Goal: Task Accomplishment & Management: Complete application form

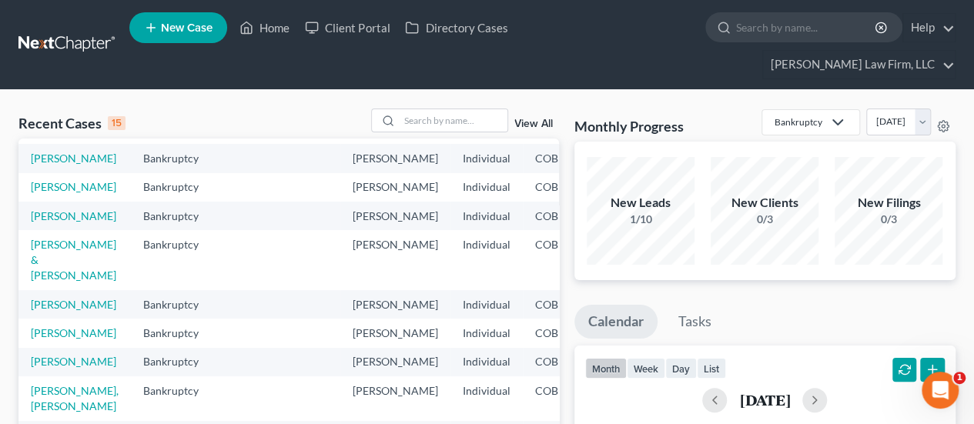
scroll to position [154, 0]
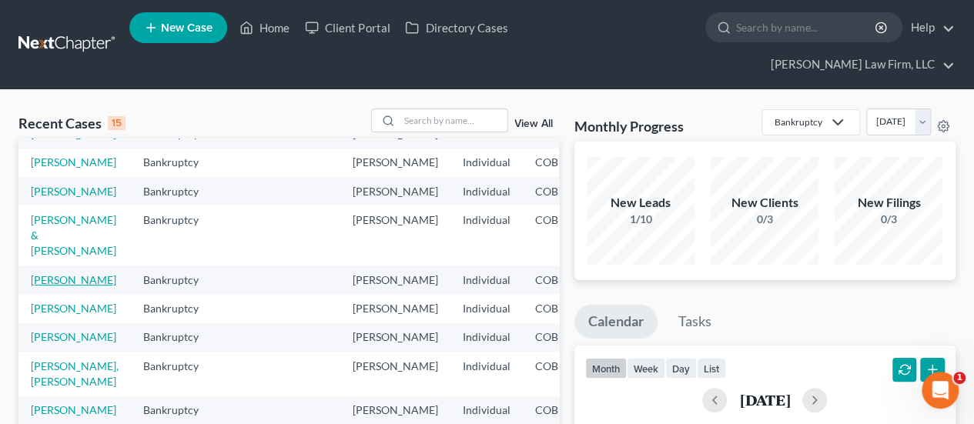
click at [52, 283] on link "[PERSON_NAME]" at bounding box center [74, 279] width 86 height 13
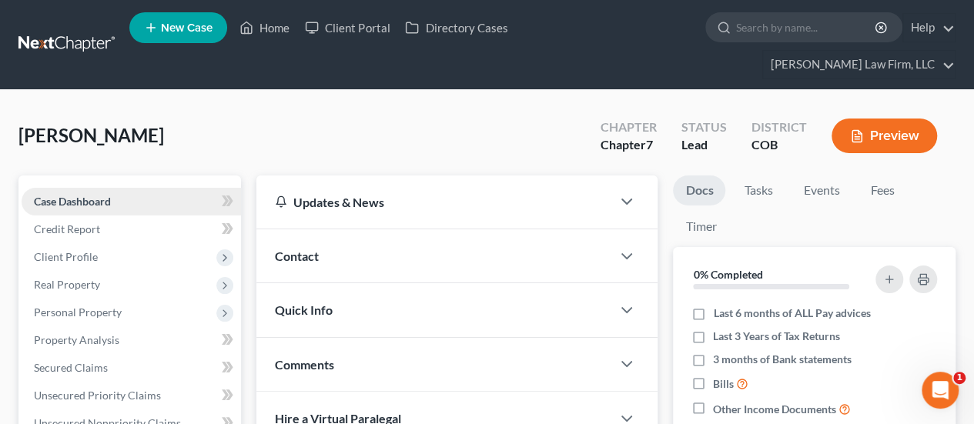
click at [106, 195] on span "Case Dashboard" at bounding box center [72, 201] width 77 height 13
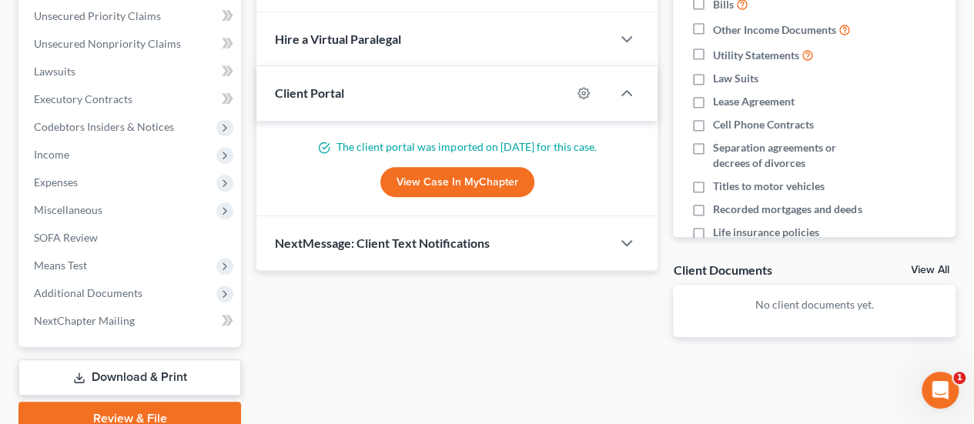
scroll to position [385, 0]
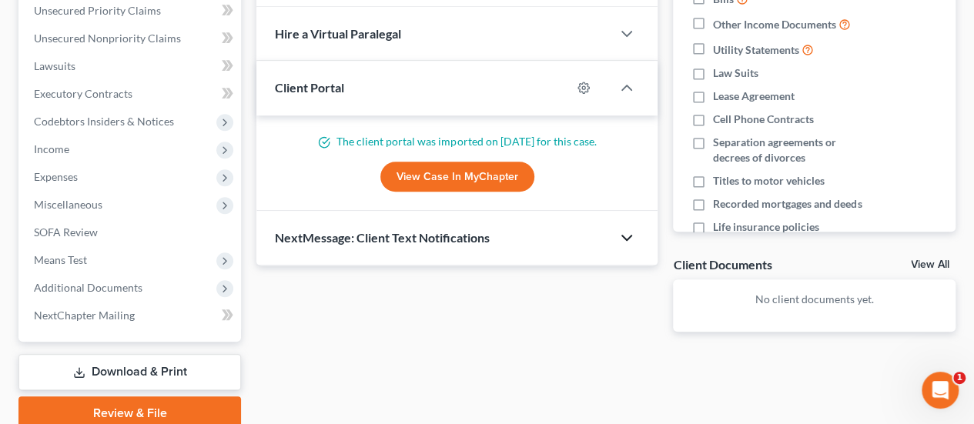
click at [630, 229] on icon "button" at bounding box center [627, 238] width 18 height 18
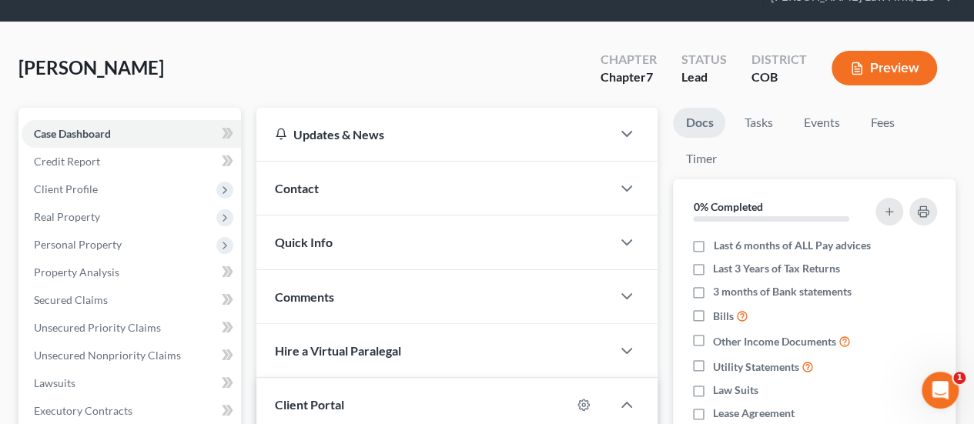
scroll to position [0, 0]
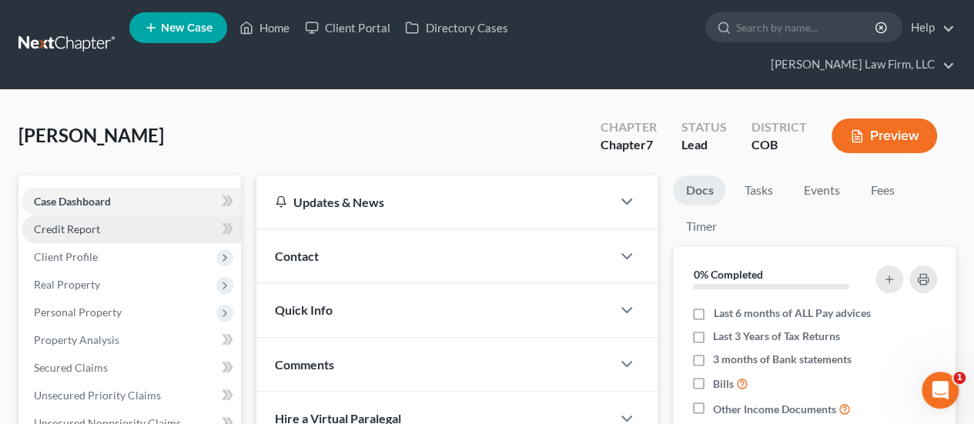
click at [149, 216] on link "Credit Report" at bounding box center [132, 230] width 220 height 28
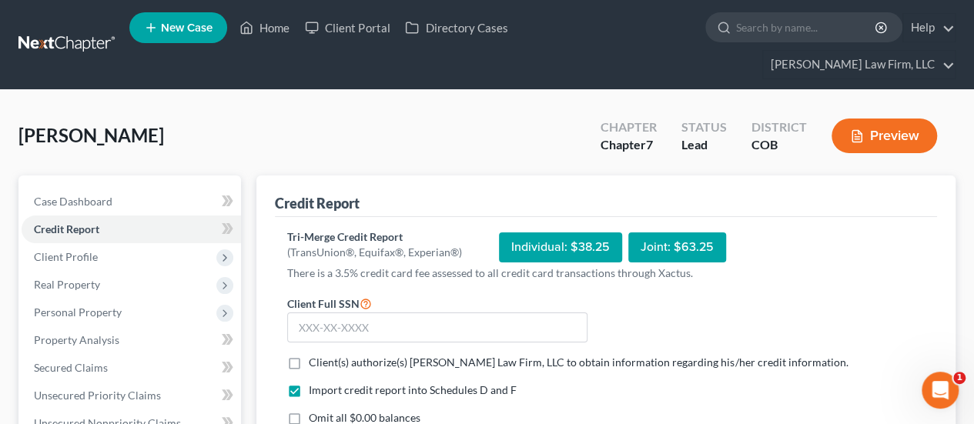
scroll to position [77, 0]
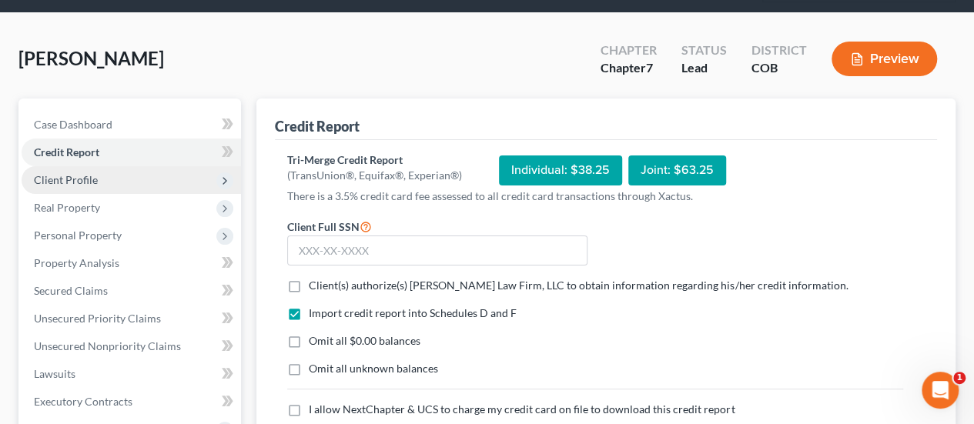
click at [94, 173] on span "Client Profile" at bounding box center [66, 179] width 64 height 13
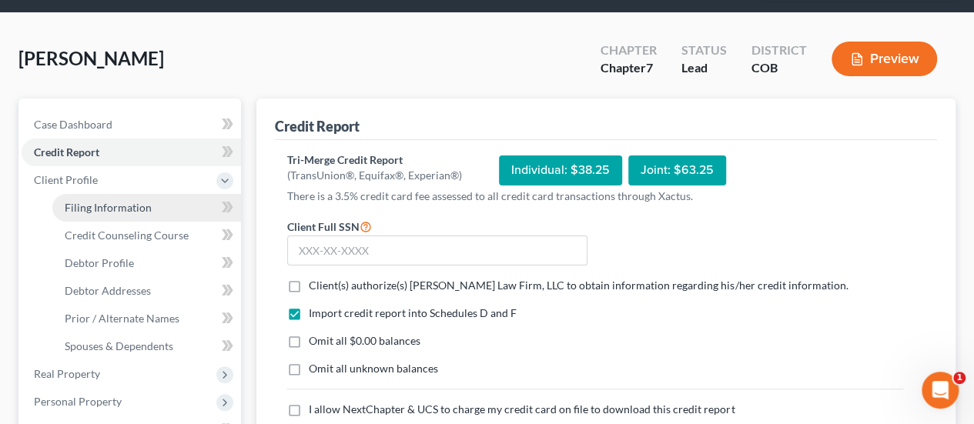
click at [153, 194] on link "Filing Information" at bounding box center [146, 208] width 189 height 28
select select "1"
select select "0"
select select "5"
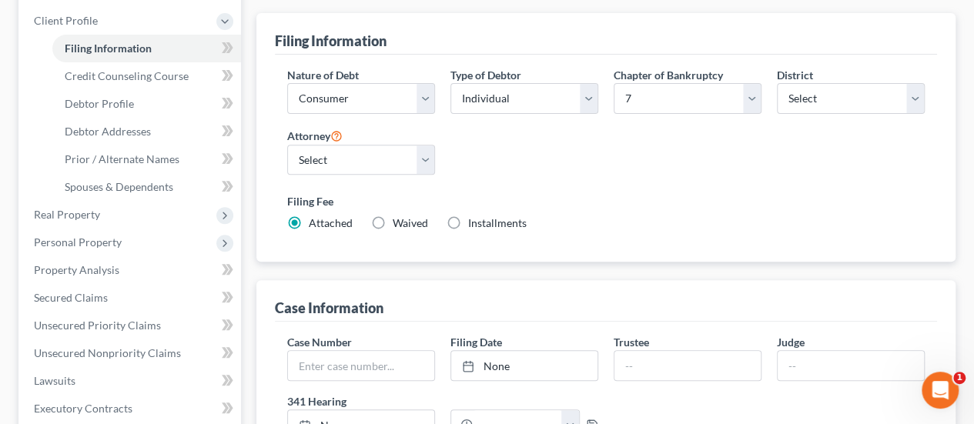
scroll to position [154, 0]
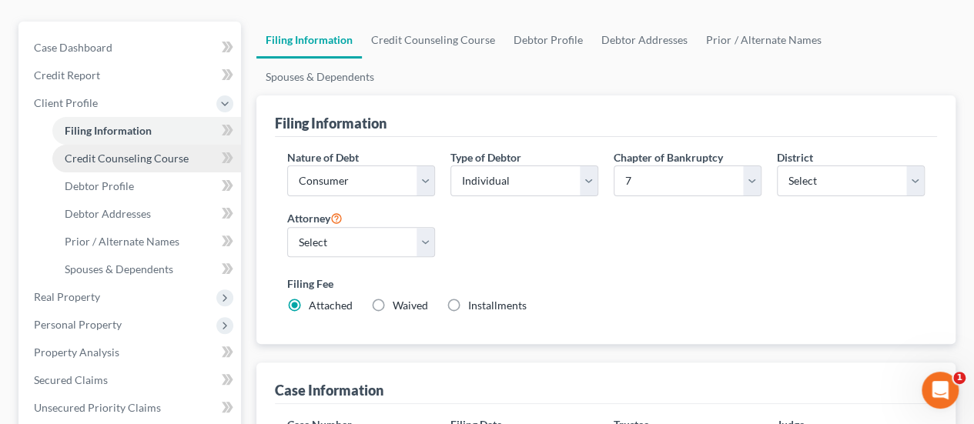
click at [173, 145] on link "Credit Counseling Course" at bounding box center [146, 159] width 189 height 28
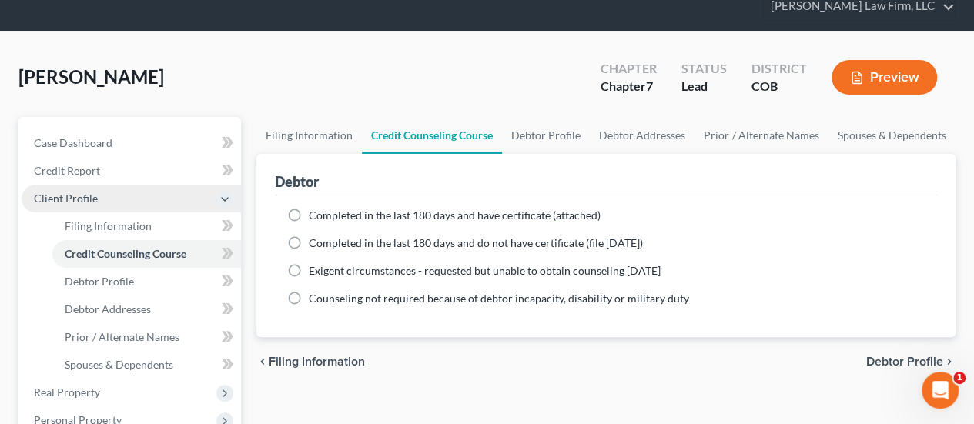
scroll to position [154, 0]
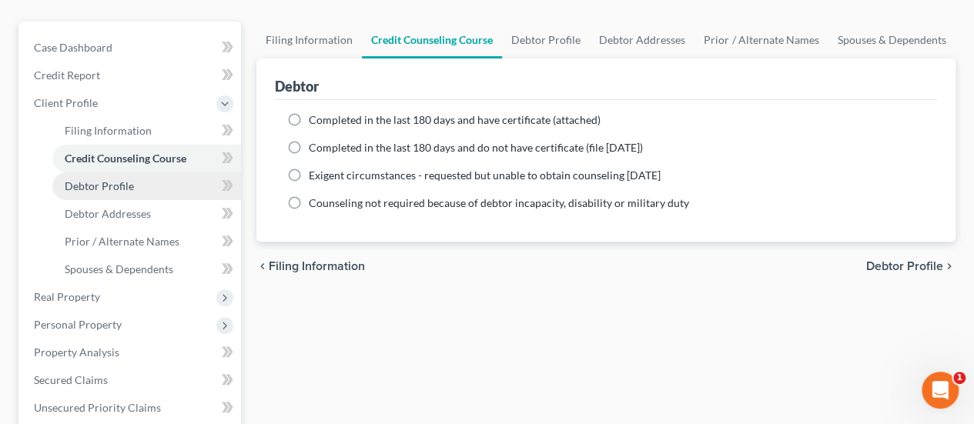
click at [133, 173] on link "Debtor Profile" at bounding box center [146, 187] width 189 height 28
select select "4"
select select "0"
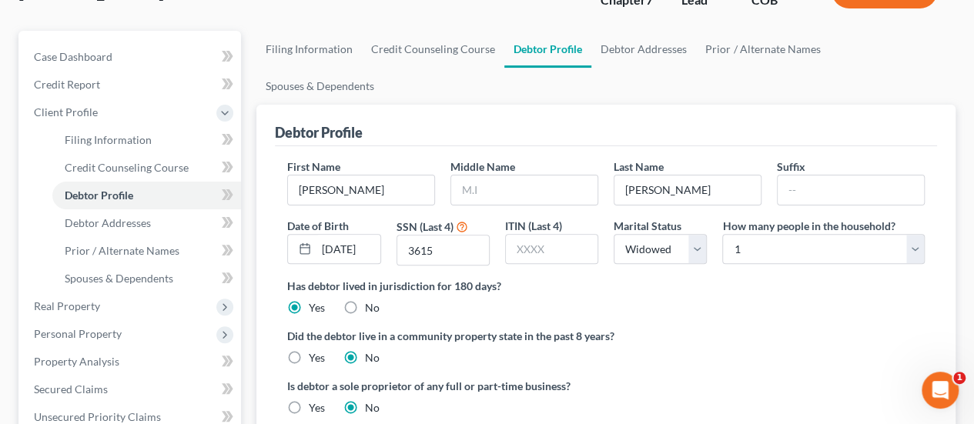
scroll to position [154, 0]
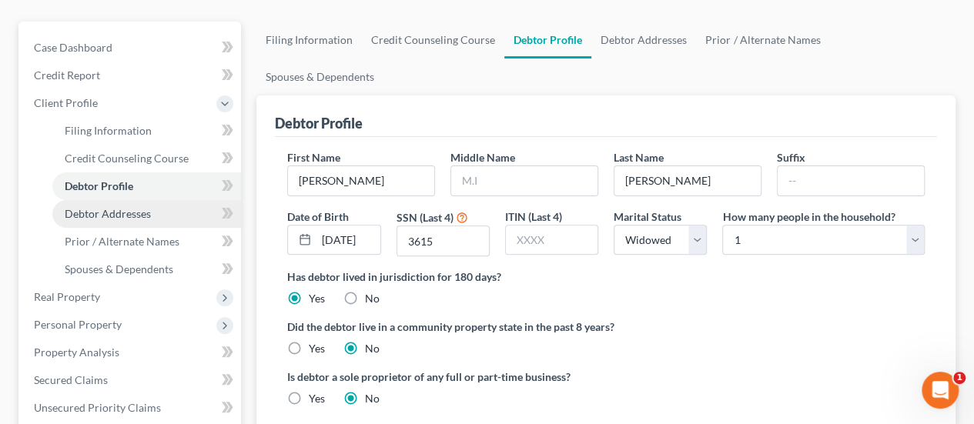
click at [155, 200] on link "Debtor Addresses" at bounding box center [146, 214] width 189 height 28
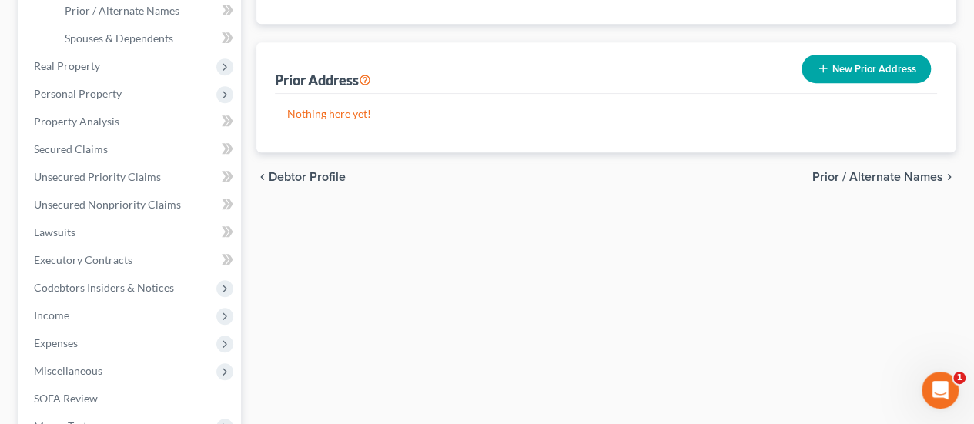
scroll to position [154, 0]
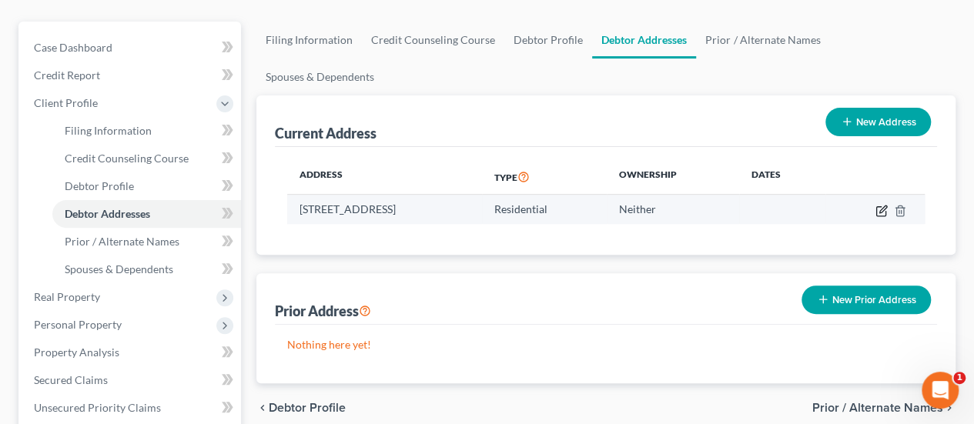
click at [883, 205] on icon "button" at bounding box center [882, 211] width 12 height 12
select select "5"
select select "0"
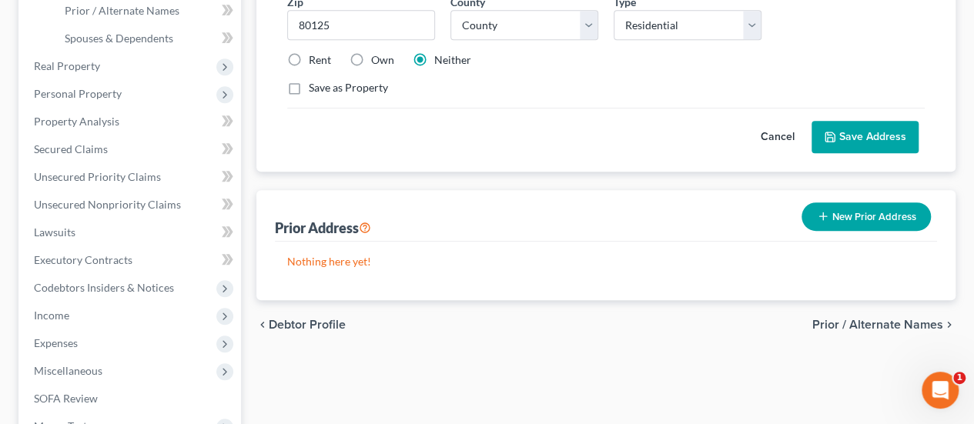
scroll to position [77, 0]
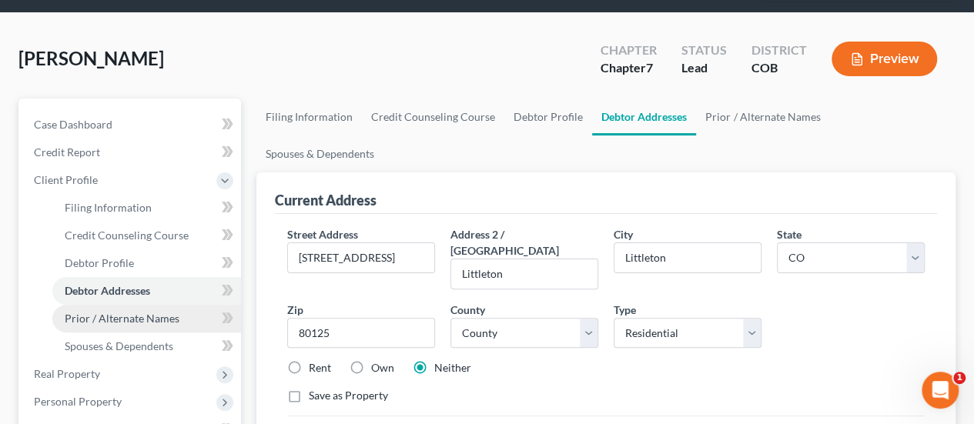
click at [126, 305] on link "Prior / Alternate Names" at bounding box center [146, 319] width 189 height 28
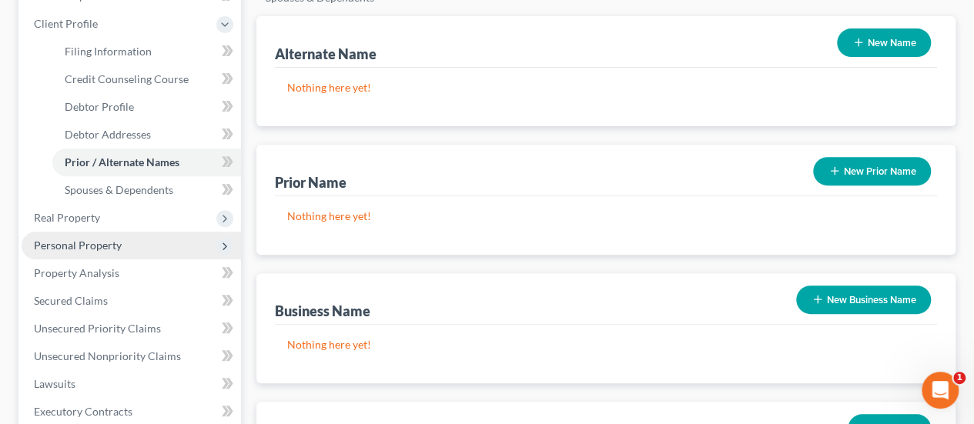
scroll to position [231, 0]
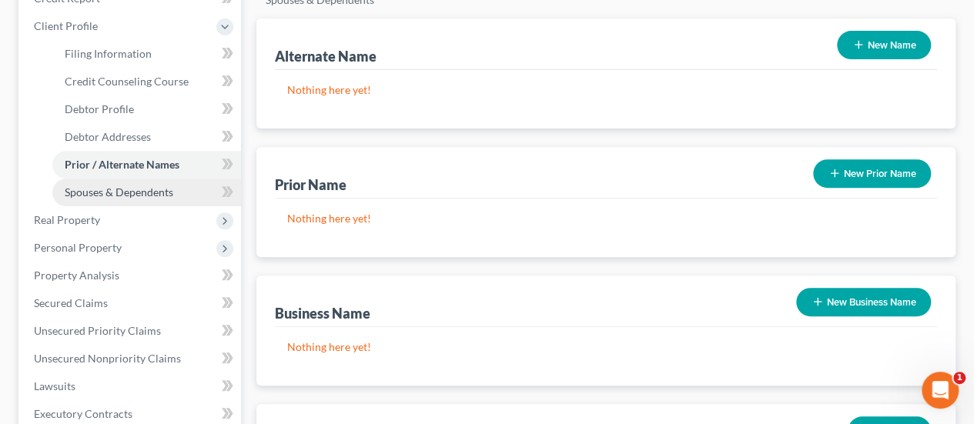
click at [138, 186] on span "Spouses & Dependents" at bounding box center [119, 192] width 109 height 13
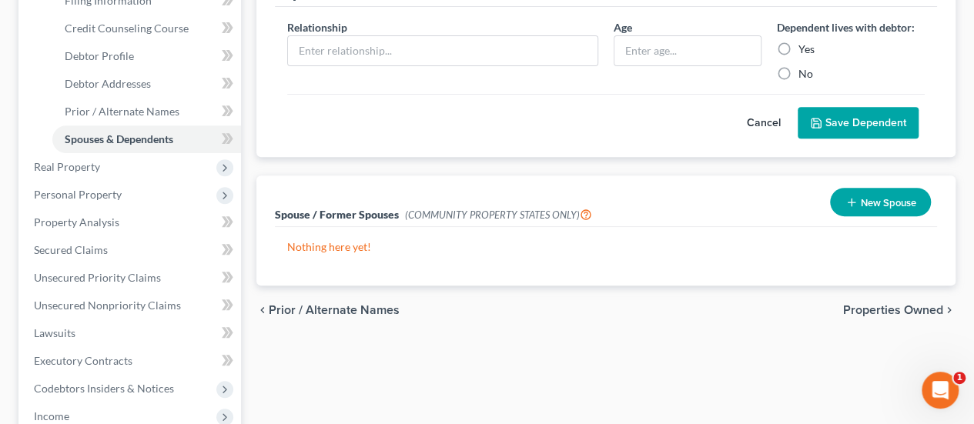
scroll to position [308, 0]
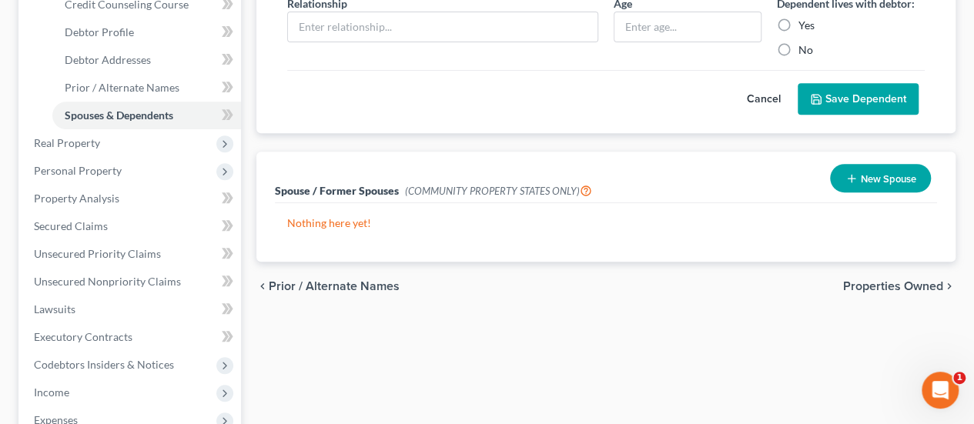
click at [861, 280] on span "Properties Owned" at bounding box center [894, 286] width 100 height 12
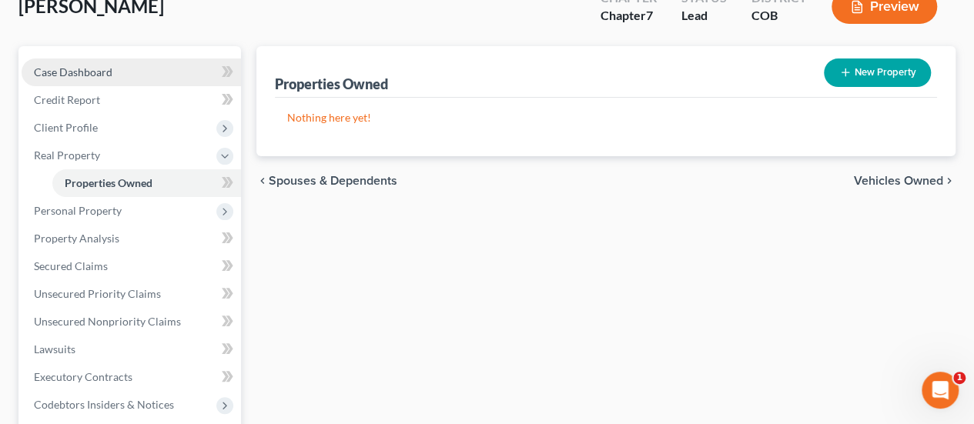
scroll to position [154, 0]
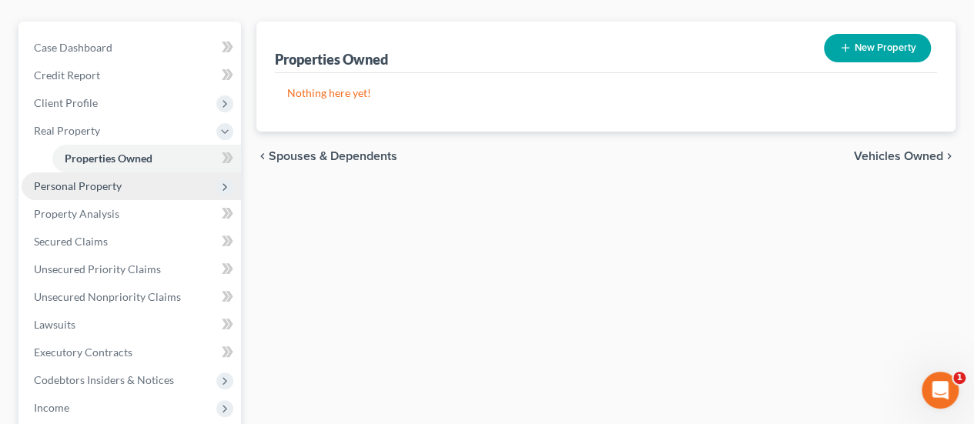
click at [108, 179] on span "Personal Property" at bounding box center [78, 185] width 88 height 13
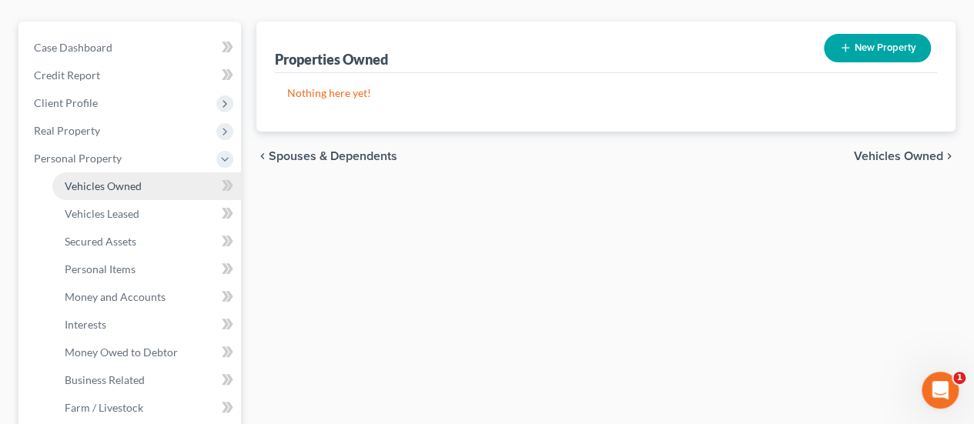
click at [168, 173] on link "Vehicles Owned" at bounding box center [146, 187] width 189 height 28
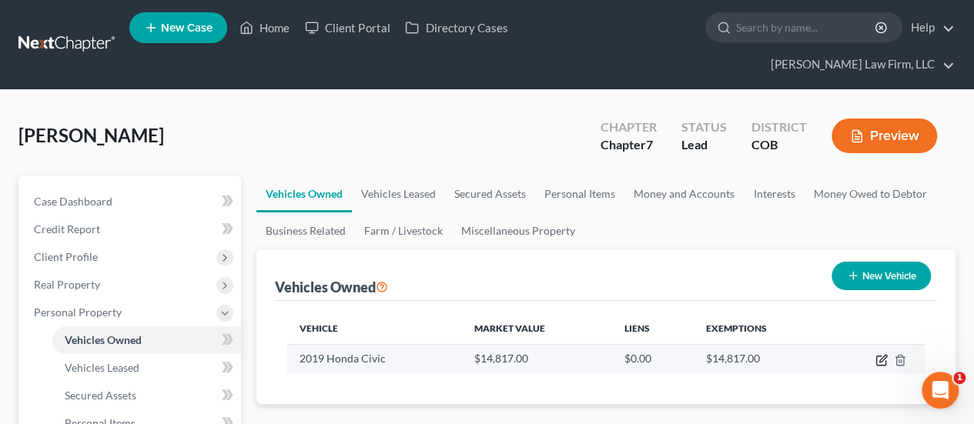
click at [880, 354] on icon "button" at bounding box center [882, 360] width 12 height 12
select select "0"
select select "7"
select select "2"
select select "0"
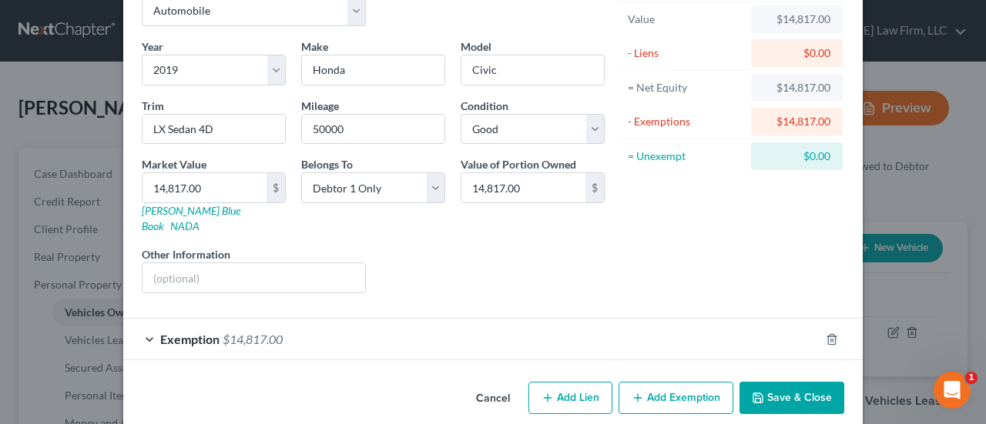
scroll to position [93, 0]
click at [256, 330] on span "$14,817.00" at bounding box center [253, 337] width 60 height 15
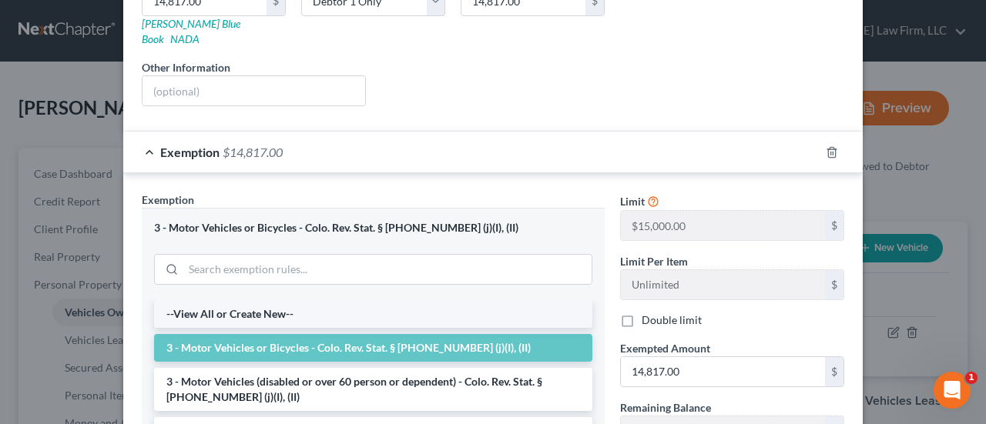
scroll to position [324, 0]
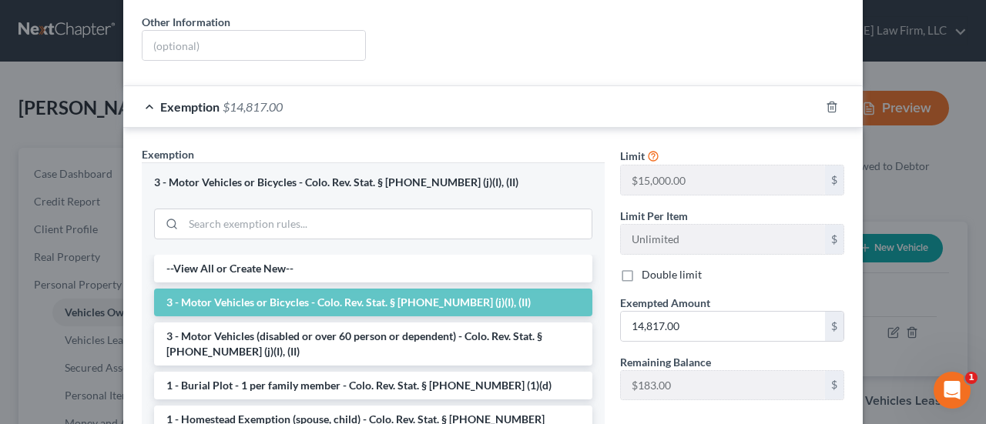
click at [427, 323] on li "3 - Motor Vehicles (disabled or over 60 person or dependent) - Colo. Rev. Stat.…" at bounding box center [373, 344] width 438 height 43
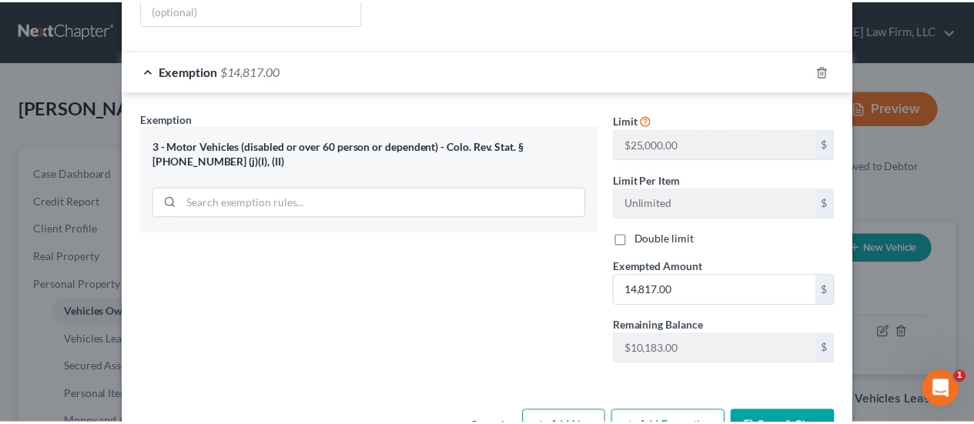
scroll to position [390, 0]
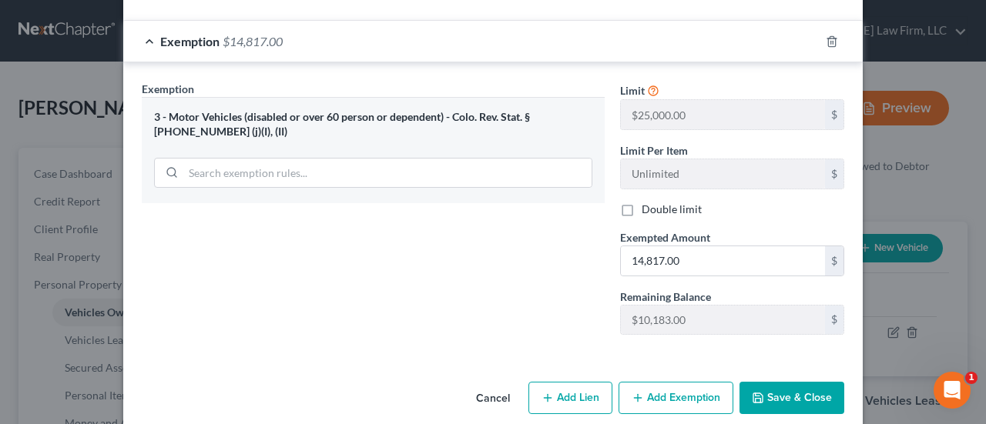
click at [777, 382] on button "Save & Close" at bounding box center [792, 398] width 105 height 32
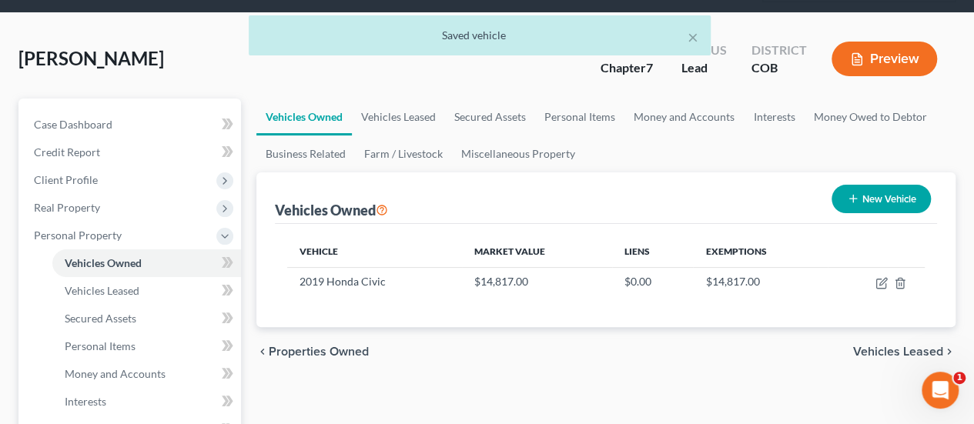
scroll to position [154, 0]
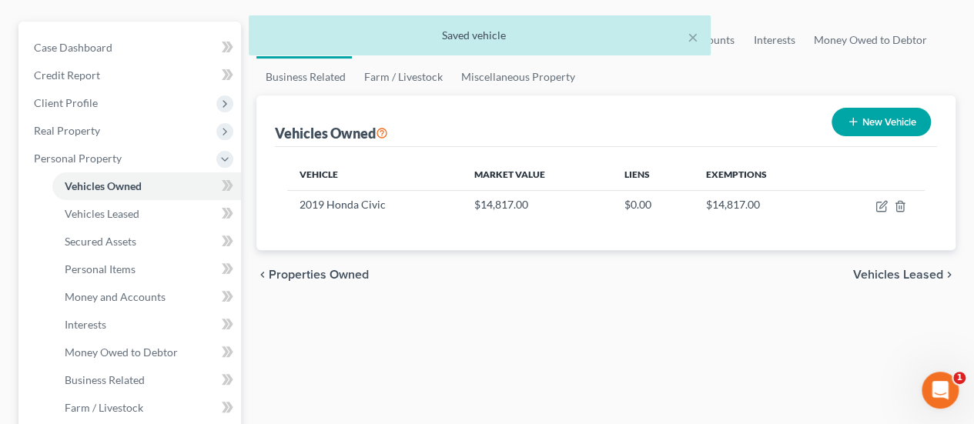
click at [915, 269] on span "Vehicles Leased" at bounding box center [899, 275] width 90 height 12
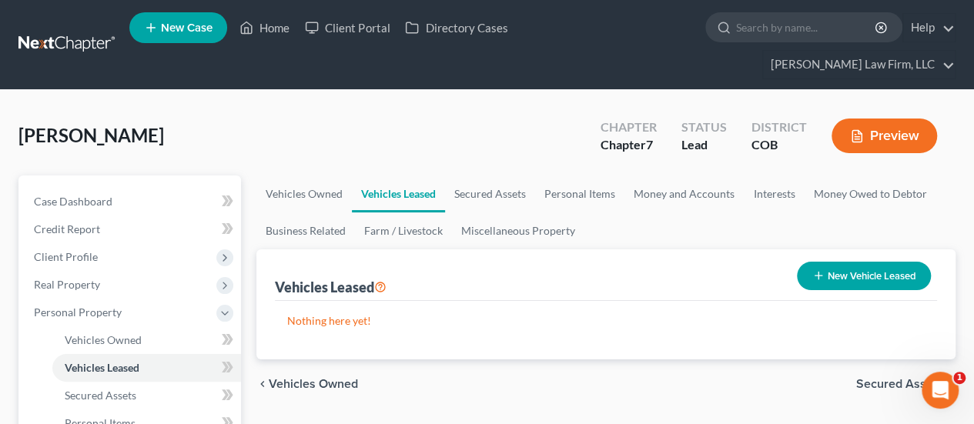
click at [881, 378] on span "Secured Assets" at bounding box center [900, 384] width 87 height 12
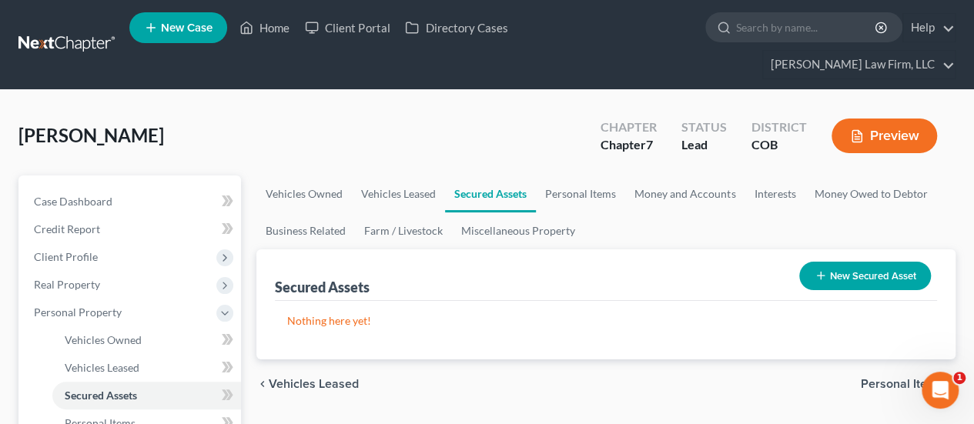
click at [887, 378] on span "Personal Items" at bounding box center [902, 384] width 82 height 12
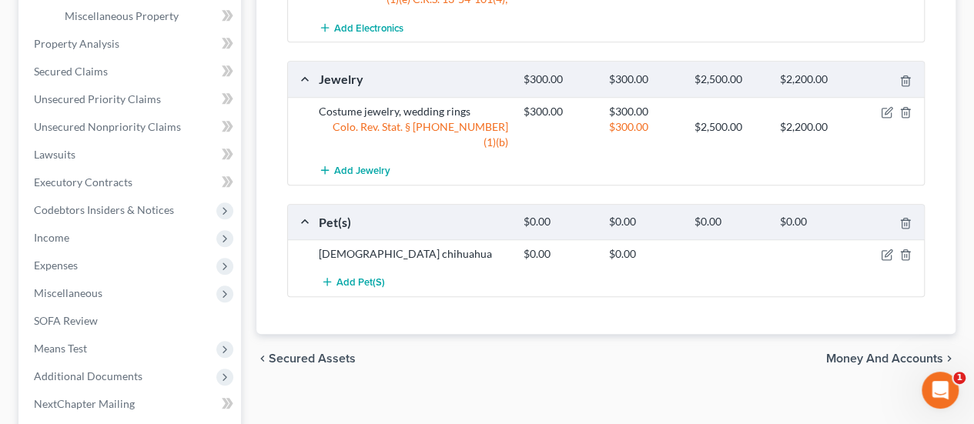
scroll to position [620, 0]
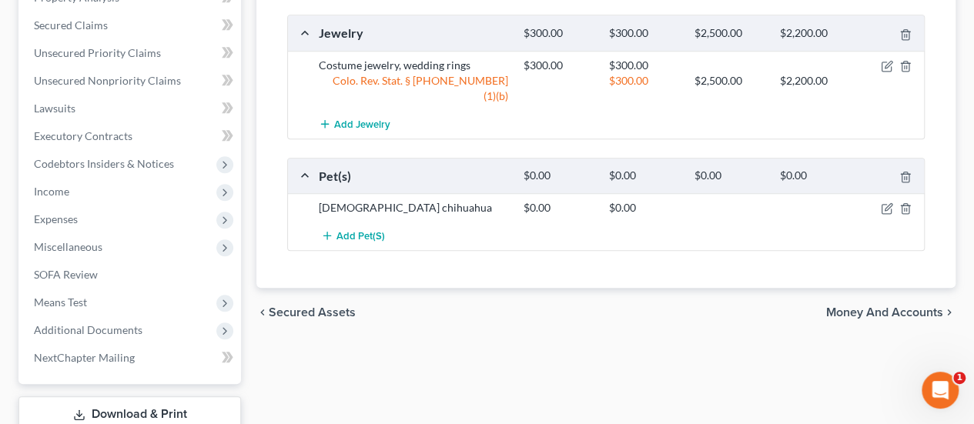
click at [875, 307] on span "Money and Accounts" at bounding box center [885, 313] width 117 height 12
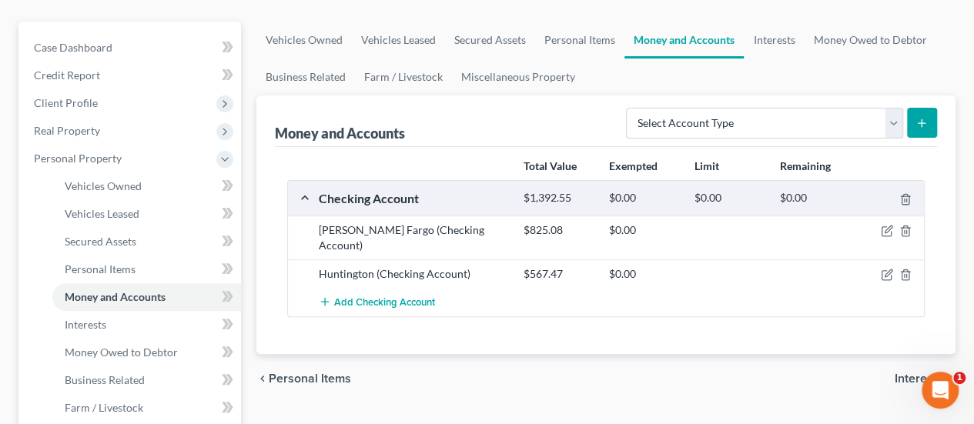
scroll to position [154, 0]
click at [917, 373] on span "Interests" at bounding box center [919, 379] width 49 height 12
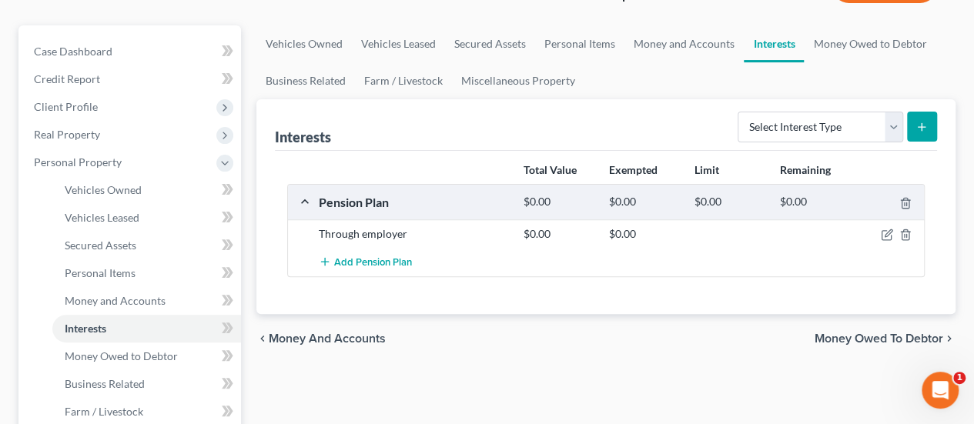
scroll to position [154, 0]
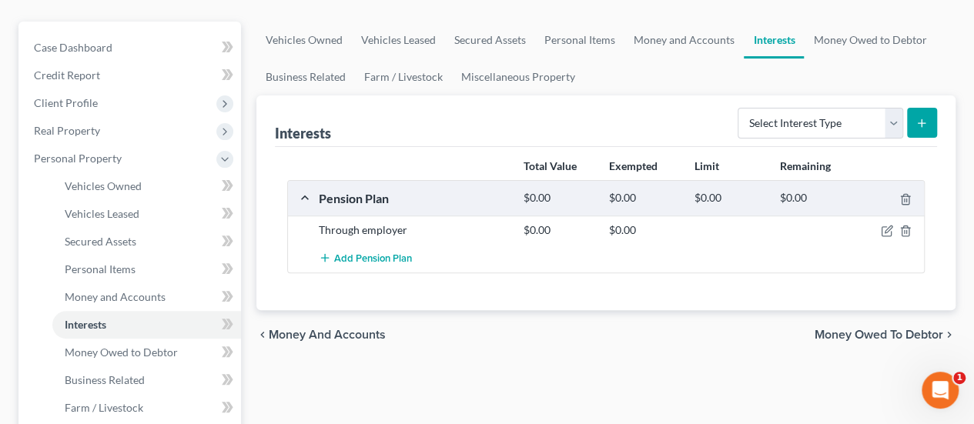
click at [897, 329] on span "Money Owed to Debtor" at bounding box center [879, 335] width 129 height 12
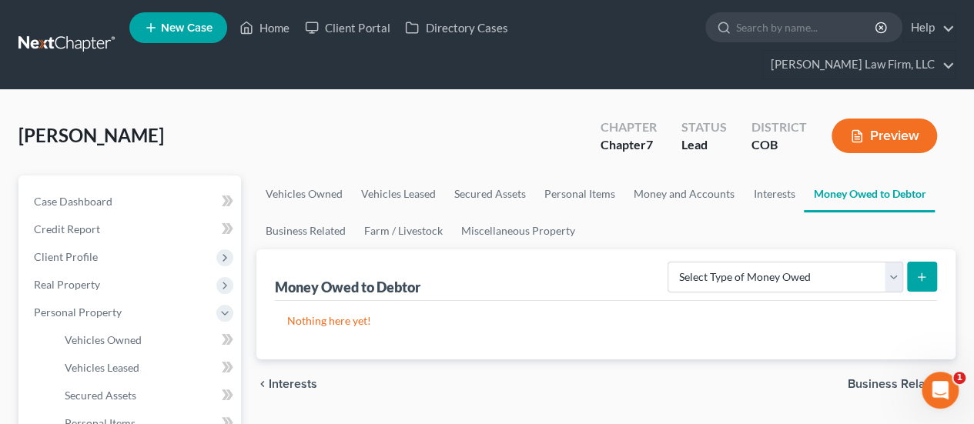
click at [929, 378] on span "Business Related" at bounding box center [896, 384] width 96 height 12
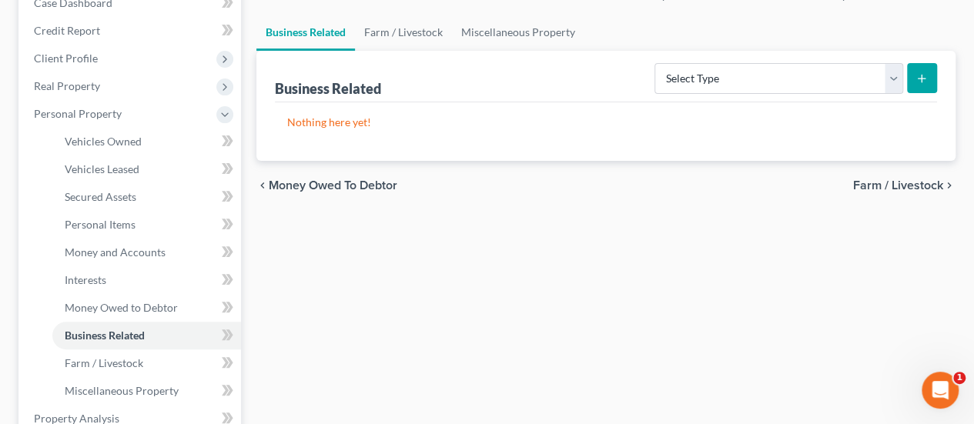
scroll to position [308, 0]
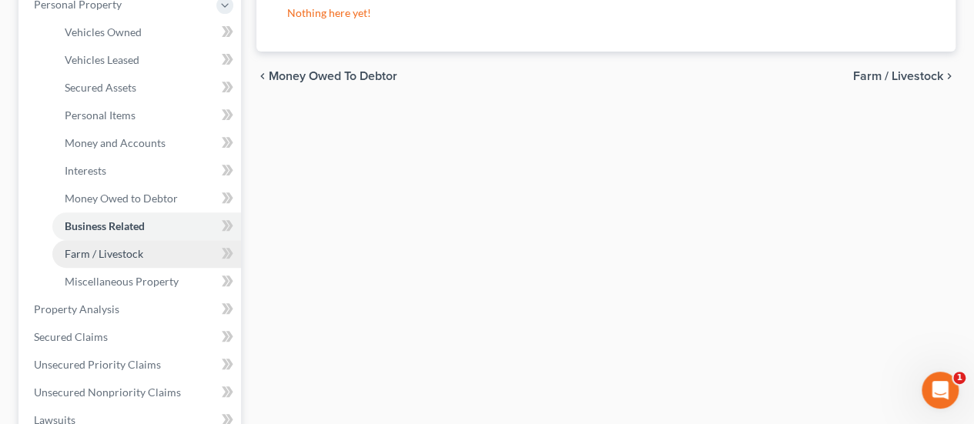
click at [185, 240] on link "Farm / Livestock" at bounding box center [146, 254] width 189 height 28
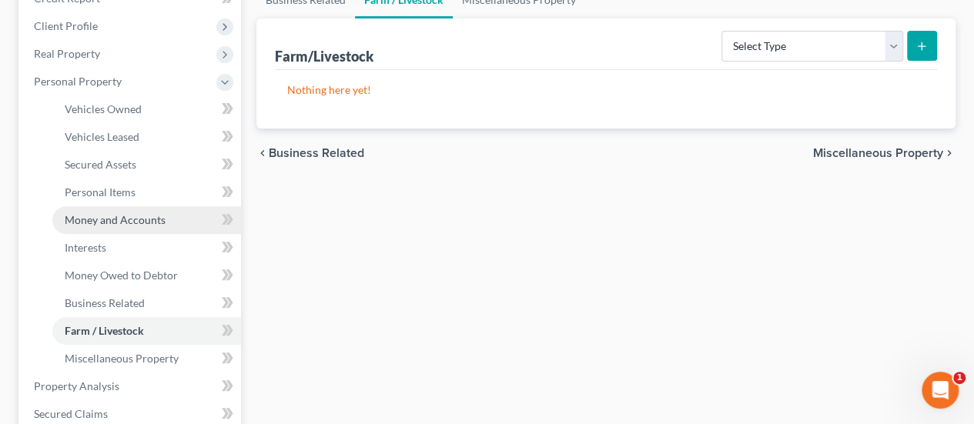
scroll to position [385, 0]
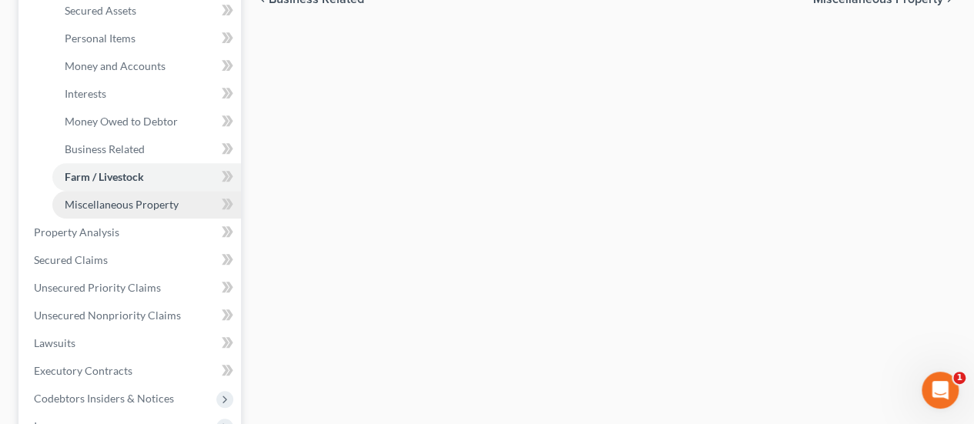
click at [168, 198] on span "Miscellaneous Property" at bounding box center [122, 204] width 114 height 13
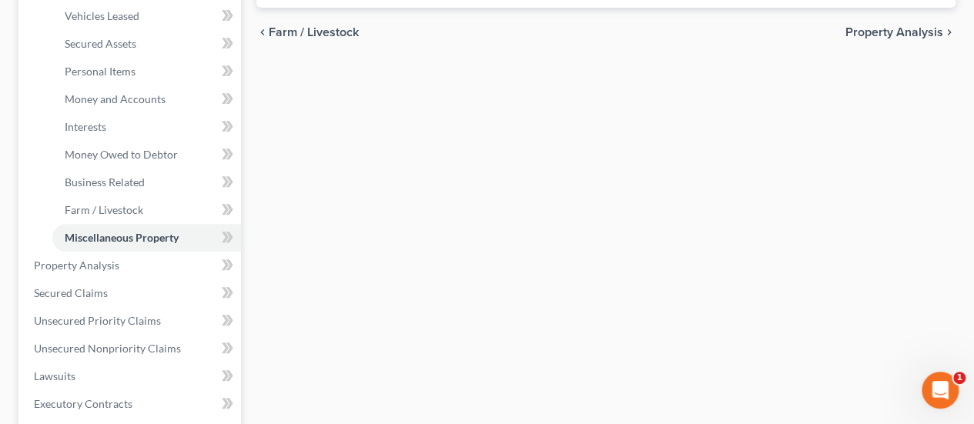
scroll to position [385, 0]
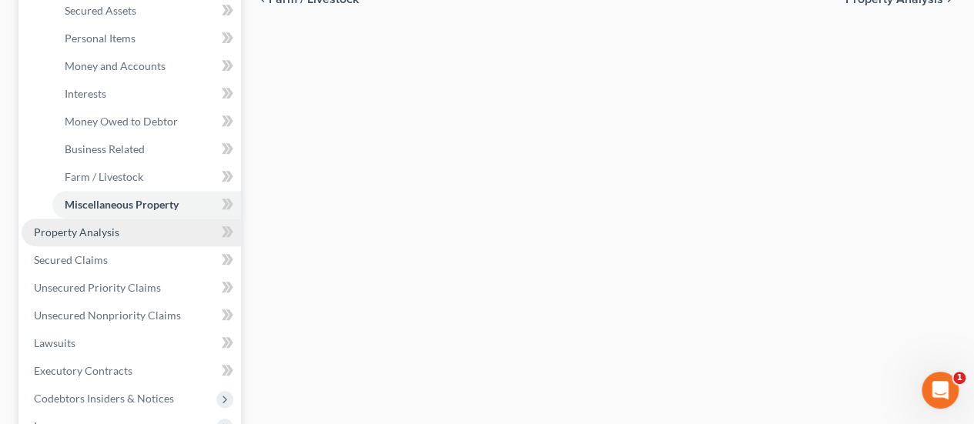
click at [143, 219] on link "Property Analysis" at bounding box center [132, 233] width 220 height 28
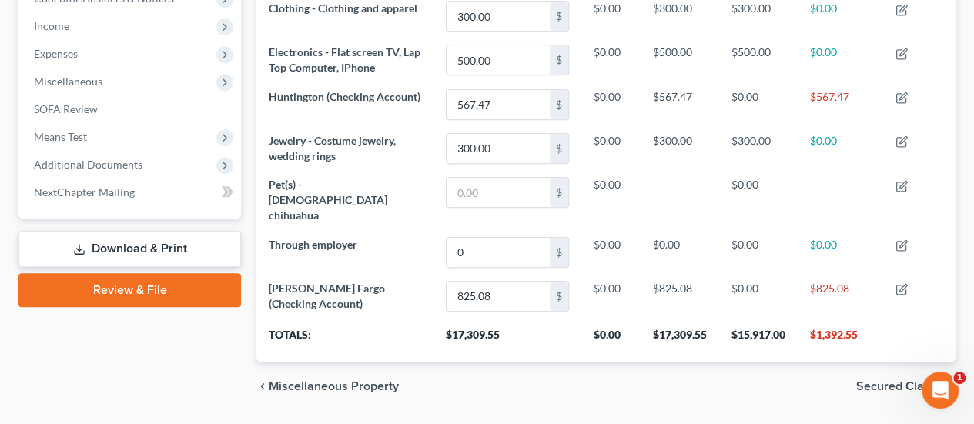
click at [911, 381] on span "Secured Claims" at bounding box center [900, 387] width 87 height 12
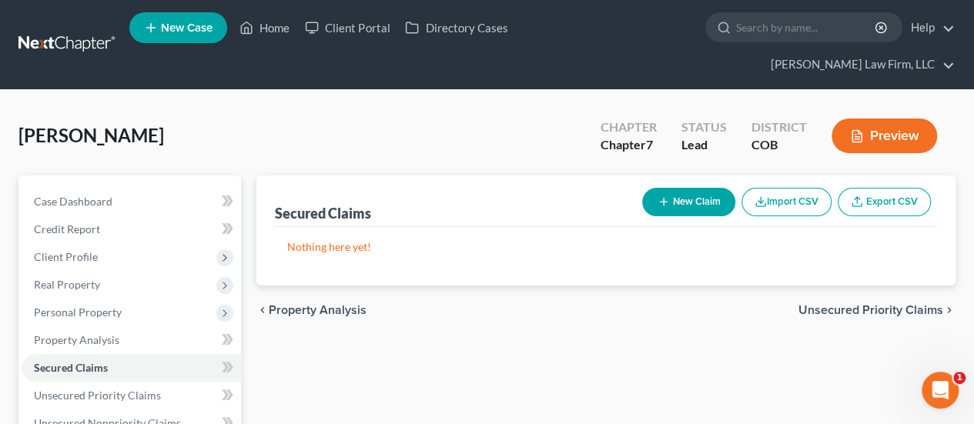
click at [870, 304] on span "Unsecured Priority Claims" at bounding box center [871, 310] width 145 height 12
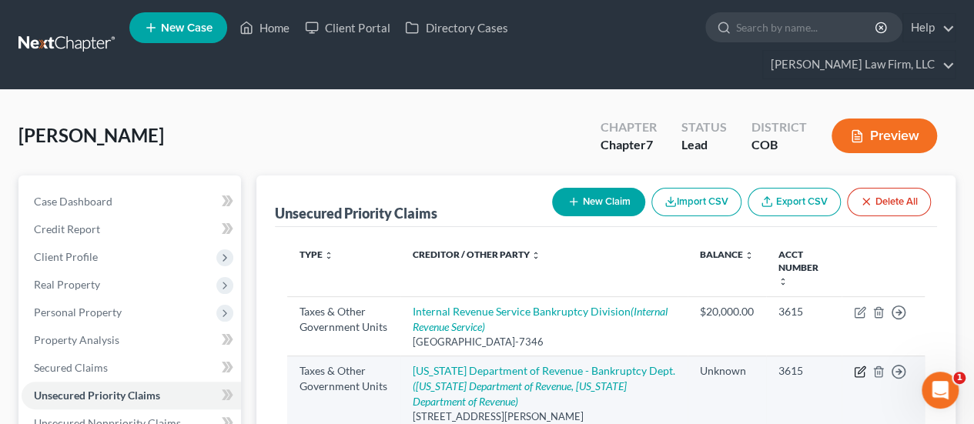
click at [858, 366] on icon "button" at bounding box center [860, 372] width 12 height 12
select select "2"
select select "5"
select select "0"
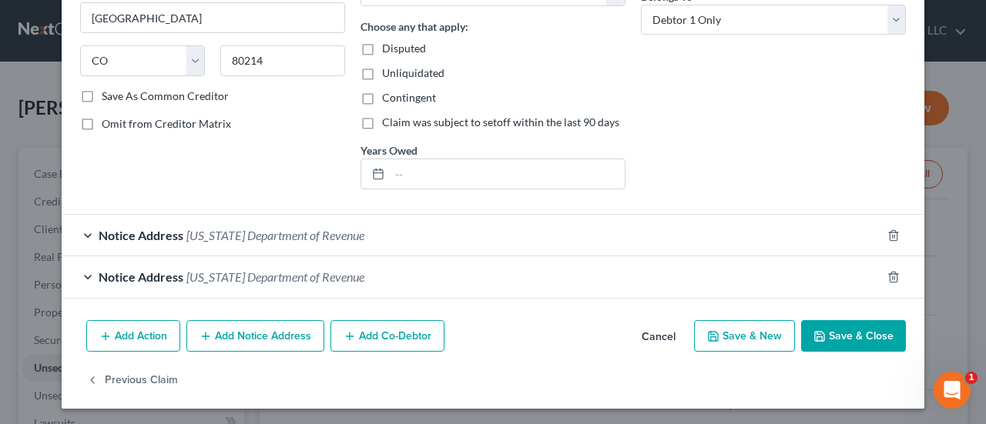
click at [837, 334] on button "Save & Close" at bounding box center [853, 336] width 105 height 32
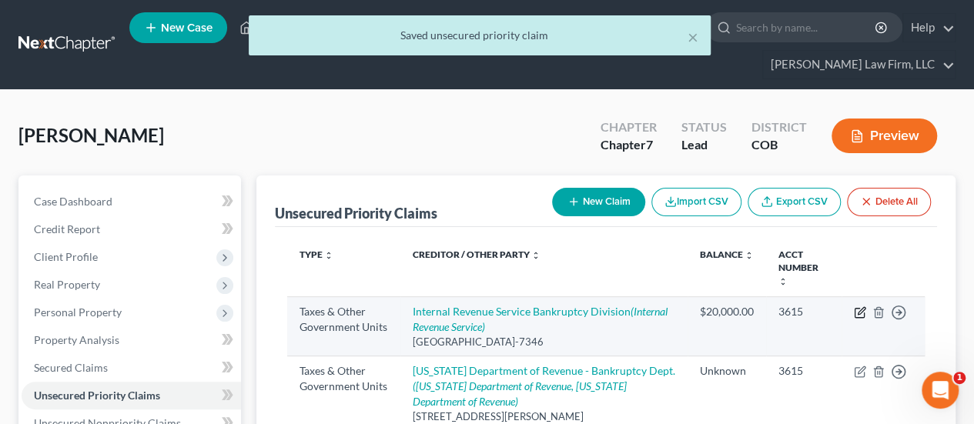
drag, startPoint x: 858, startPoint y: 258, endPoint x: 859, endPoint y: 272, distance: 13.9
click at [858, 297] on td "Move to D Move to F Move to G Move to Notice Only" at bounding box center [883, 326] width 83 height 59
click at [859, 307] on icon "button" at bounding box center [860, 313] width 12 height 12
select select "0"
select select "39"
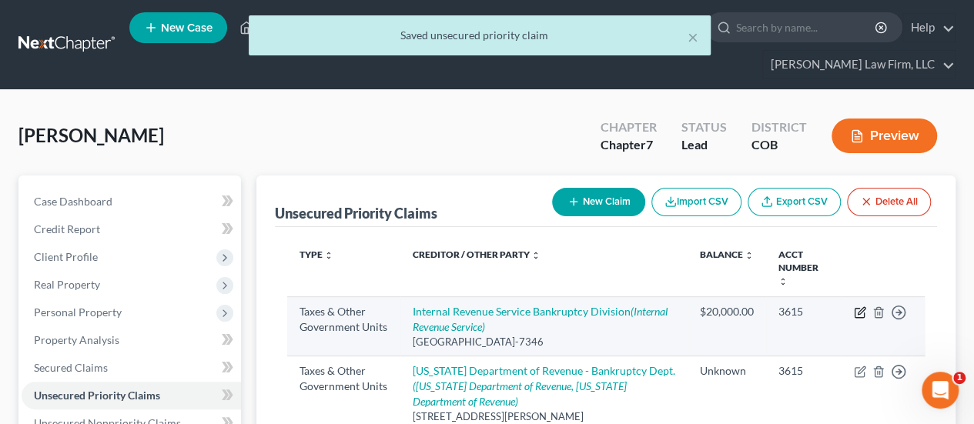
select select "0"
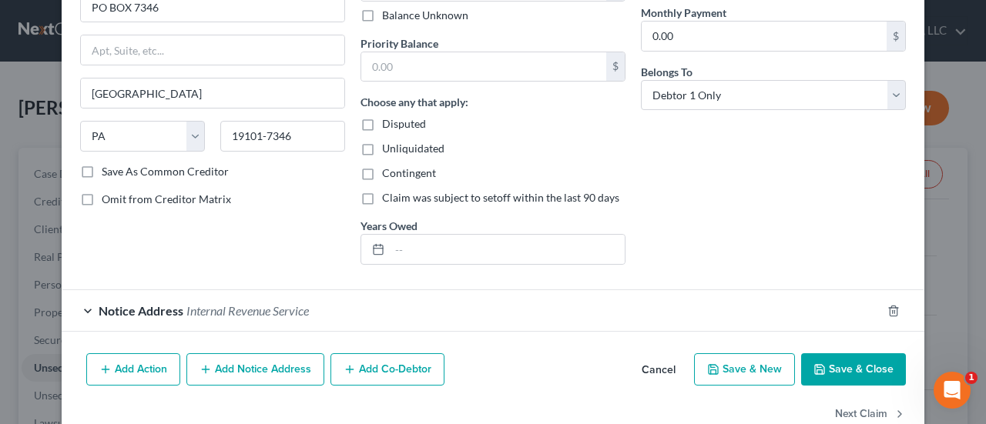
scroll to position [231, 0]
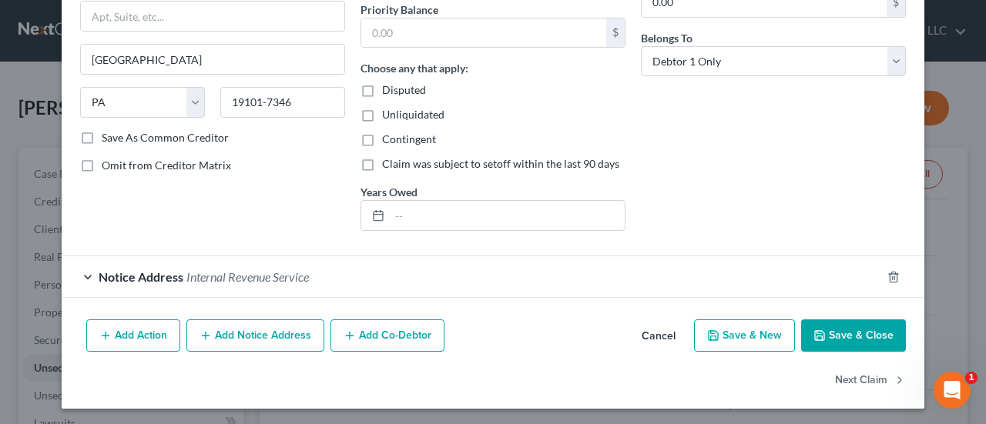
click at [279, 270] on span "Internal Revenue Service" at bounding box center [247, 277] width 122 height 15
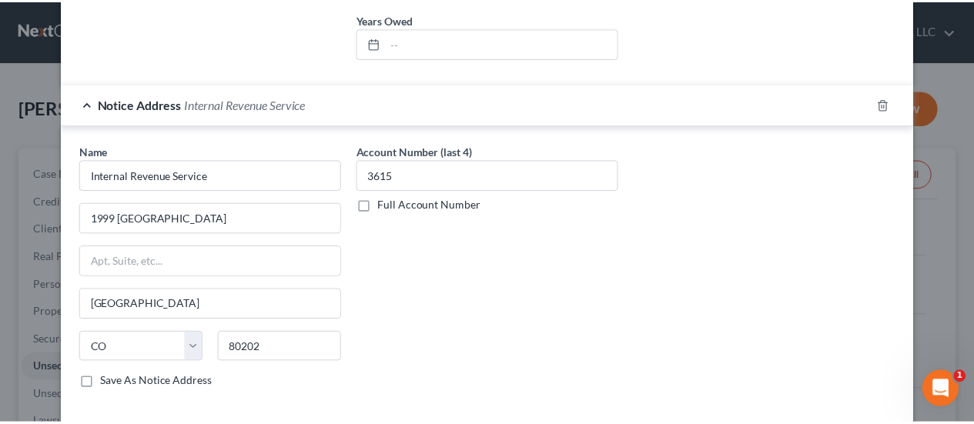
scroll to position [518, 0]
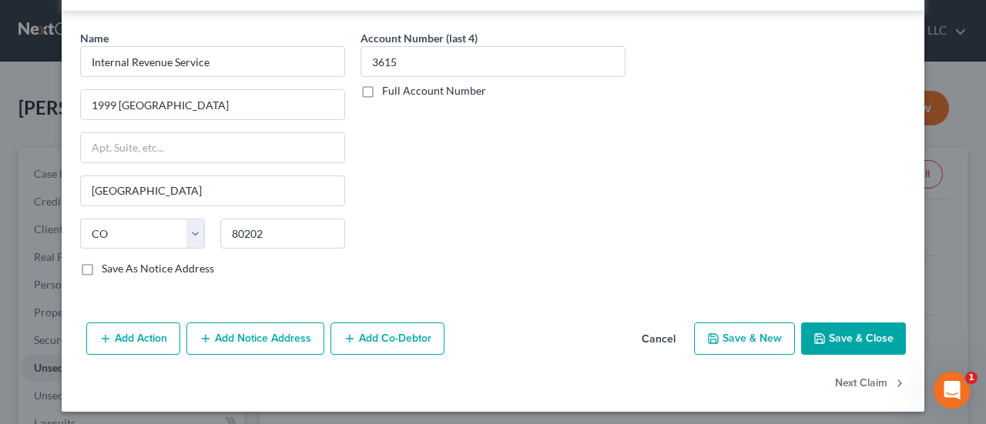
click at [878, 324] on button "Save & Close" at bounding box center [853, 339] width 105 height 32
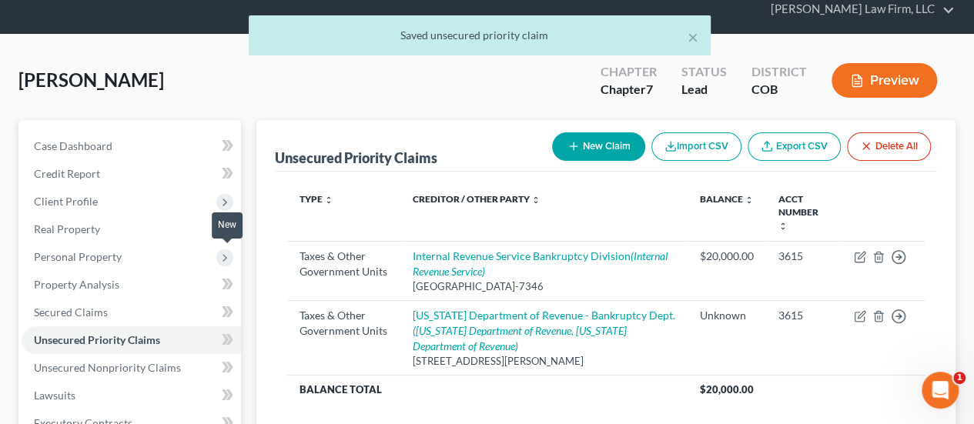
scroll to position [231, 0]
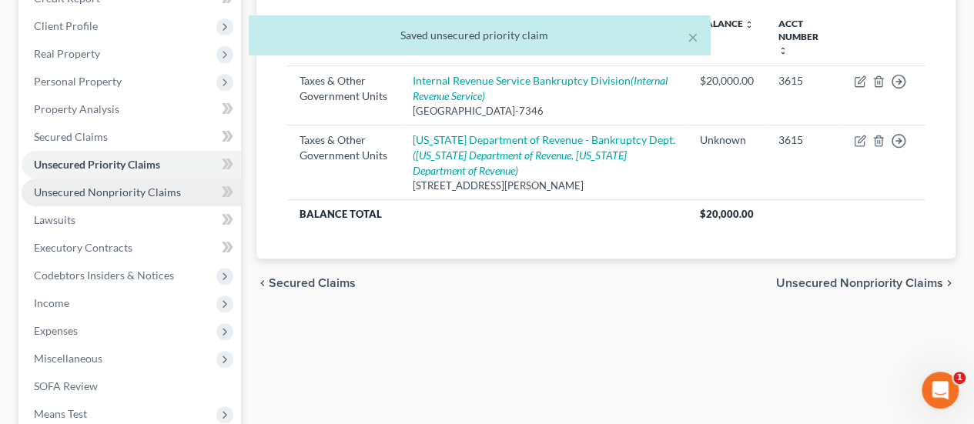
click at [156, 186] on span "Unsecured Nonpriority Claims" at bounding box center [107, 192] width 147 height 13
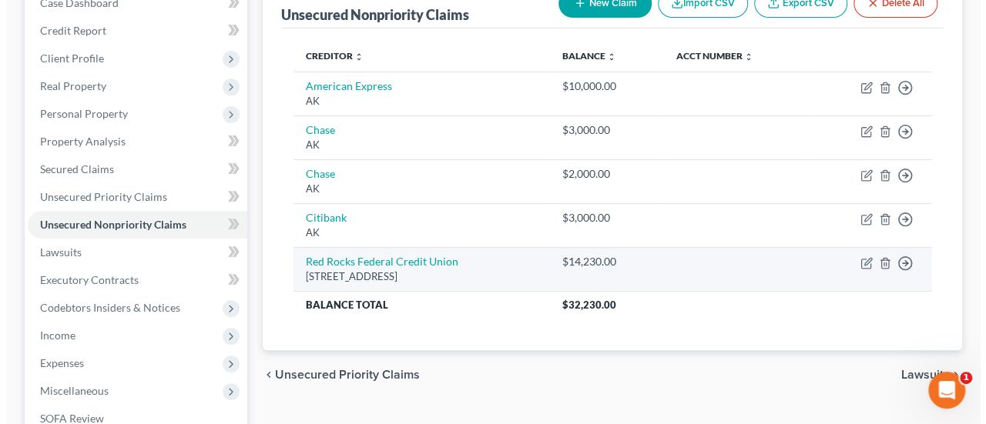
scroll to position [231, 0]
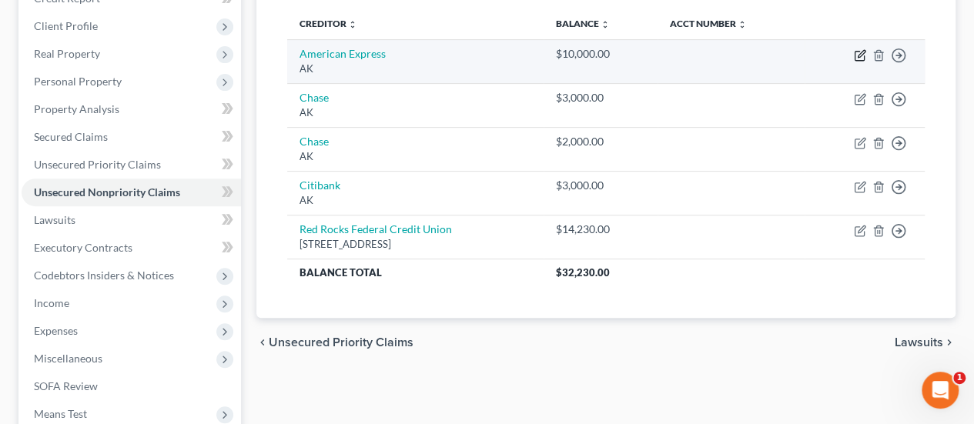
click at [860, 50] on icon "button" at bounding box center [861, 53] width 7 height 7
select select "1"
select select "2"
select select "0"
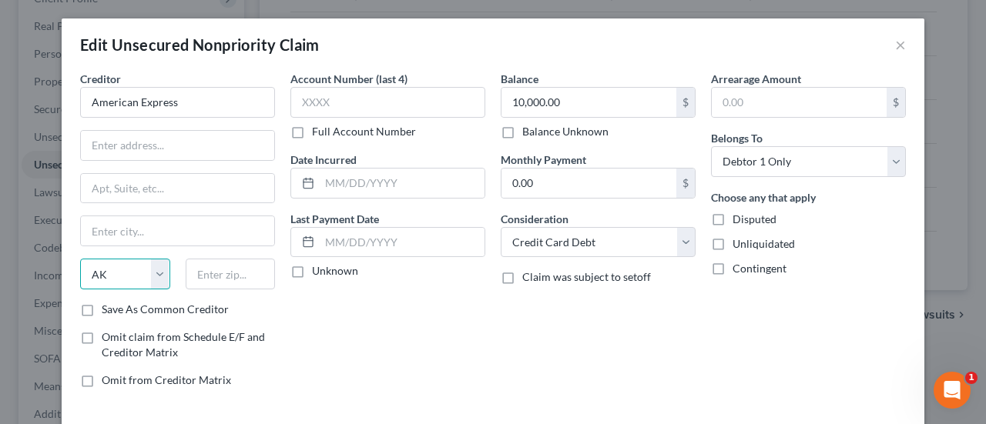
click at [158, 267] on select "State [US_STATE] AK AR AZ CA CO CT DE DC [GEOGRAPHIC_DATA] [GEOGRAPHIC_DATA] GU…" at bounding box center [125, 274] width 90 height 31
click at [158, 264] on select "State [US_STATE] AK AR AZ CA CO CT DE DC [GEOGRAPHIC_DATA] [GEOGRAPHIC_DATA] GU…" at bounding box center [125, 274] width 90 height 31
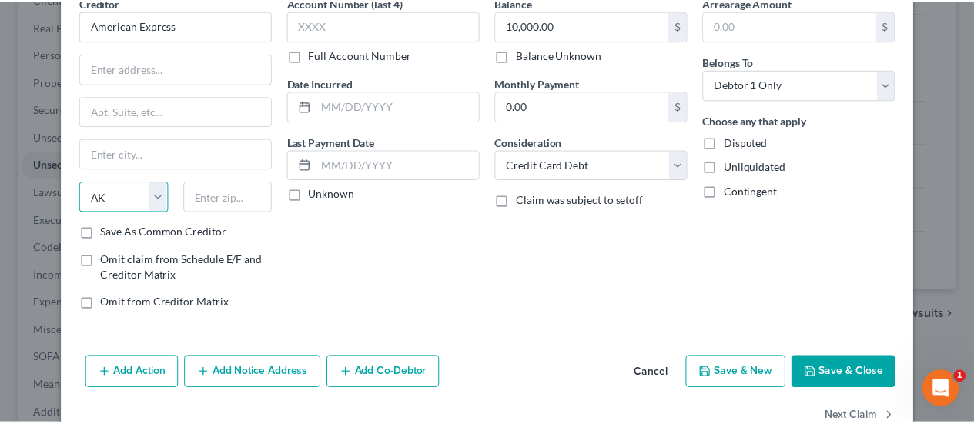
scroll to position [114, 0]
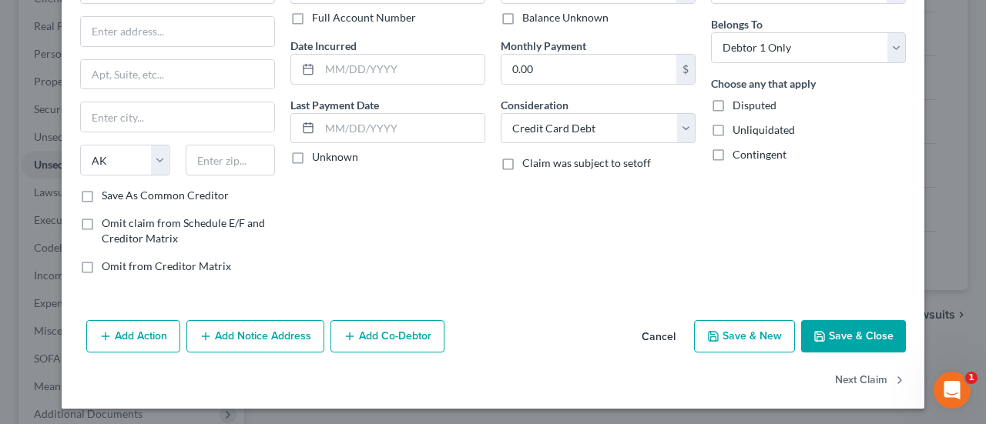
click at [837, 320] on button "Save & Close" at bounding box center [853, 336] width 105 height 32
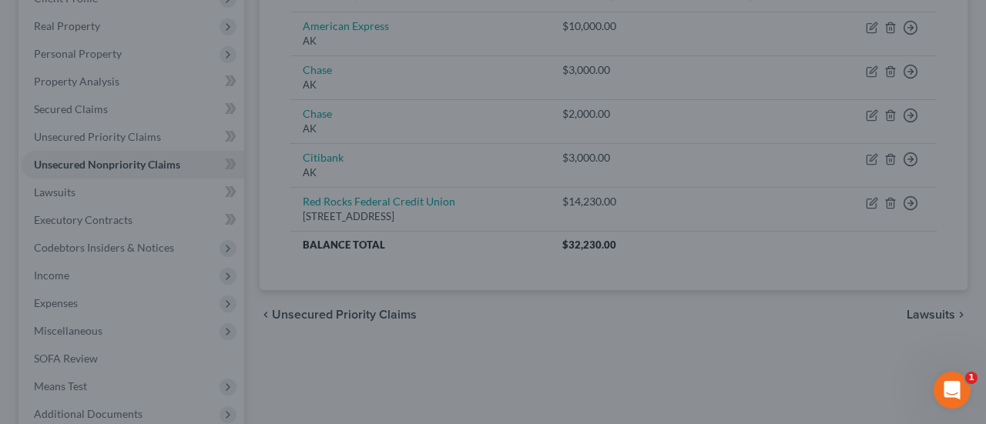
type input "0"
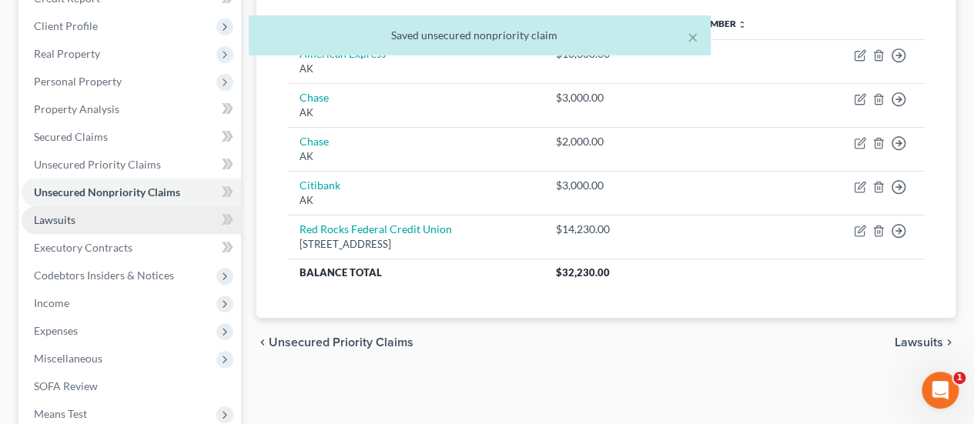
click at [135, 206] on link "Lawsuits" at bounding box center [132, 220] width 220 height 28
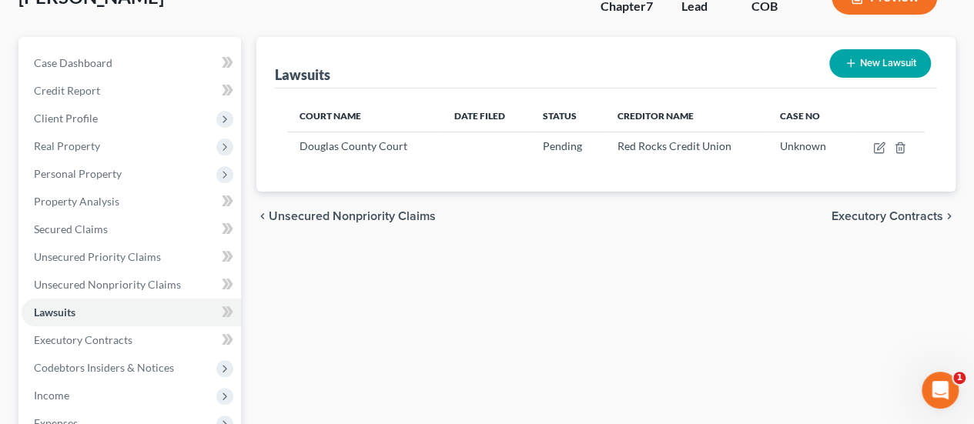
scroll to position [154, 0]
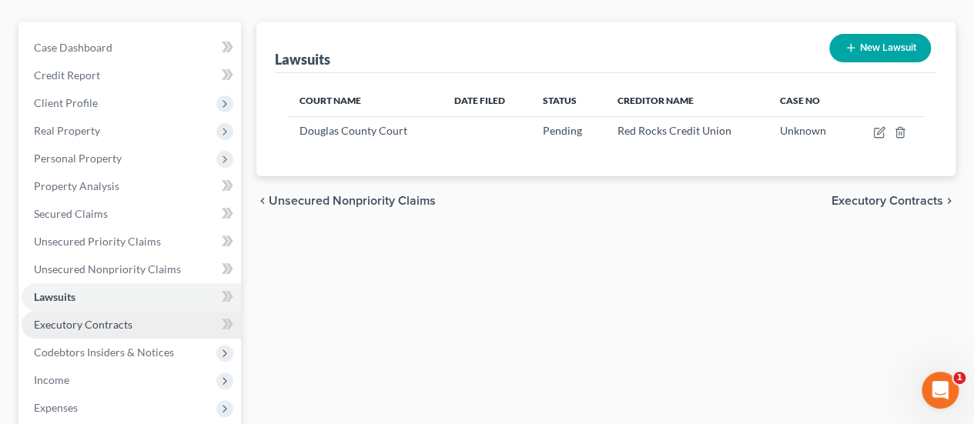
click at [168, 311] on link "Executory Contracts" at bounding box center [132, 325] width 220 height 28
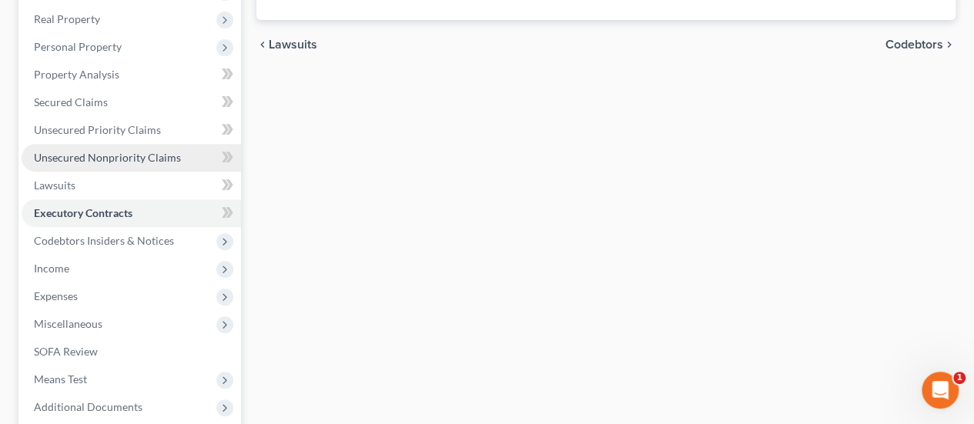
scroll to position [231, 0]
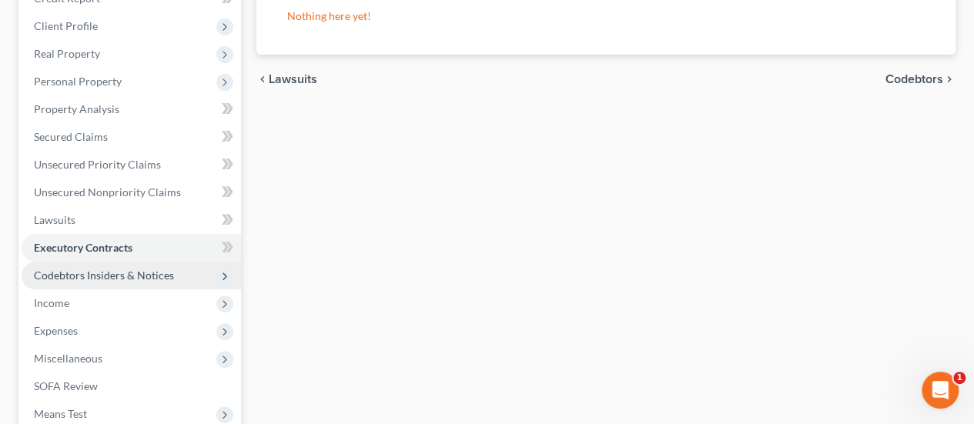
click at [102, 262] on span "Codebtors Insiders & Notices" at bounding box center [132, 276] width 220 height 28
click at [166, 262] on span "Codebtors Insiders & Notices" at bounding box center [132, 276] width 220 height 28
click at [137, 269] on span "Codebtors Insiders & Notices" at bounding box center [104, 275] width 140 height 13
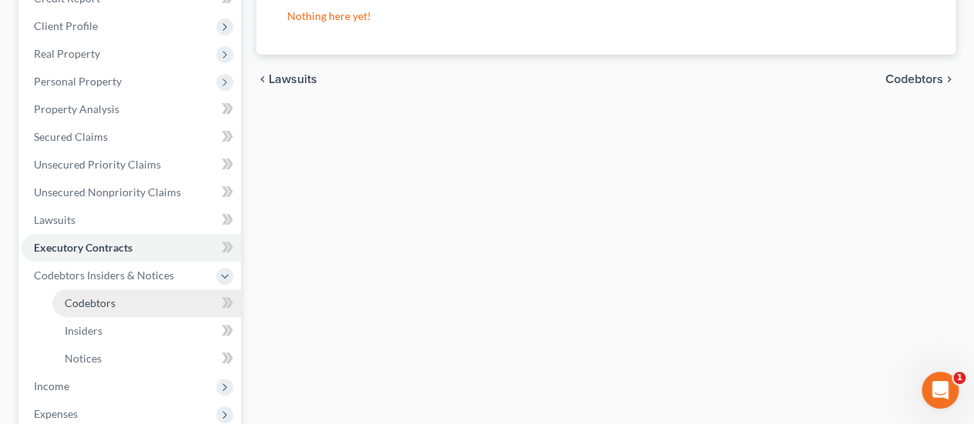
click at [146, 290] on link "Codebtors" at bounding box center [146, 304] width 189 height 28
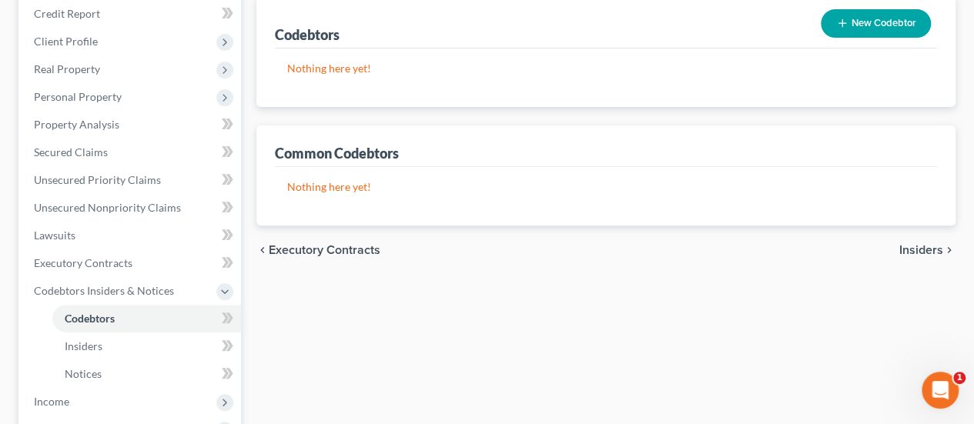
scroll to position [231, 0]
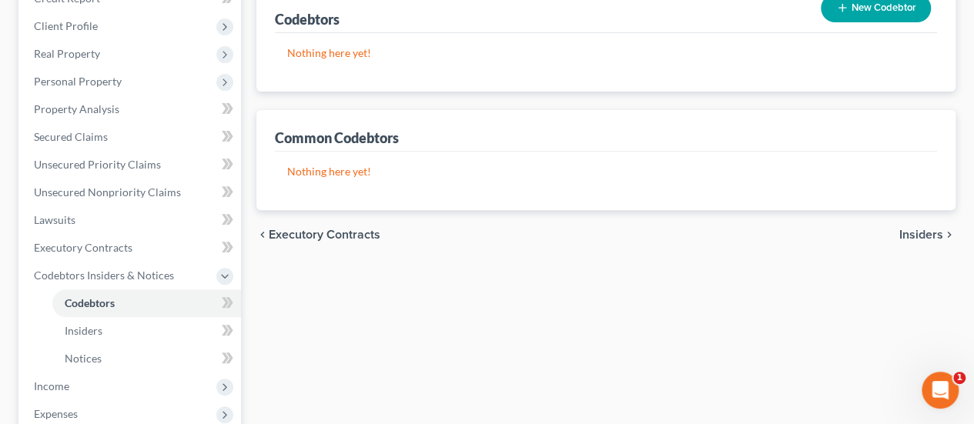
click at [922, 229] on span "Insiders" at bounding box center [922, 235] width 44 height 12
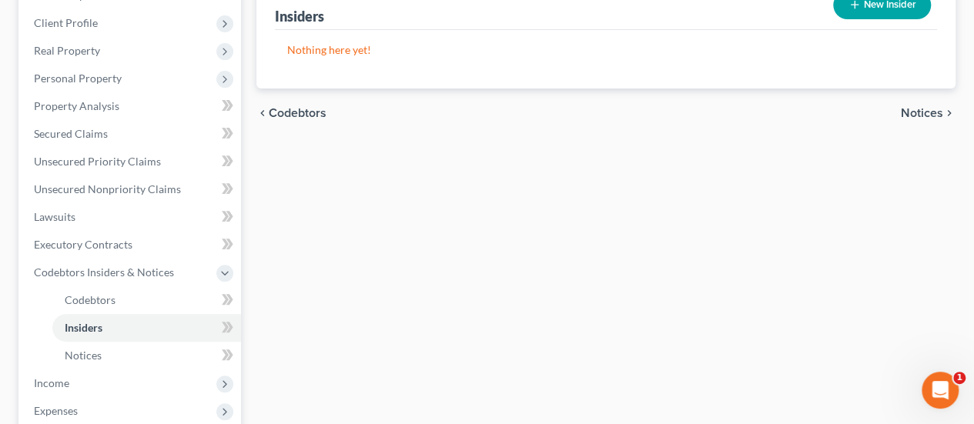
scroll to position [308, 0]
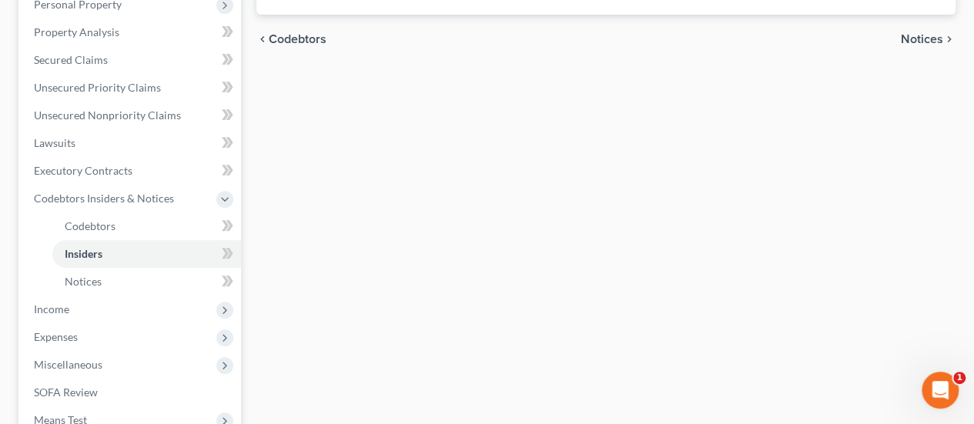
click at [933, 33] on span "Notices" at bounding box center [922, 39] width 42 height 12
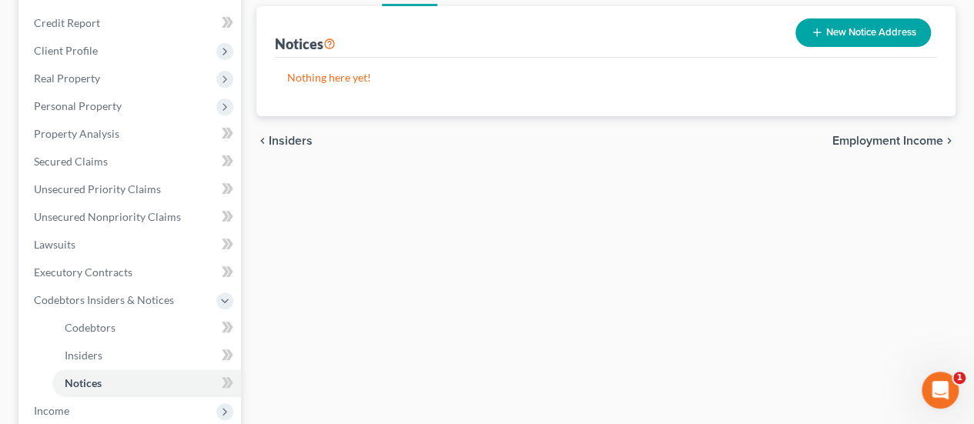
scroll to position [231, 0]
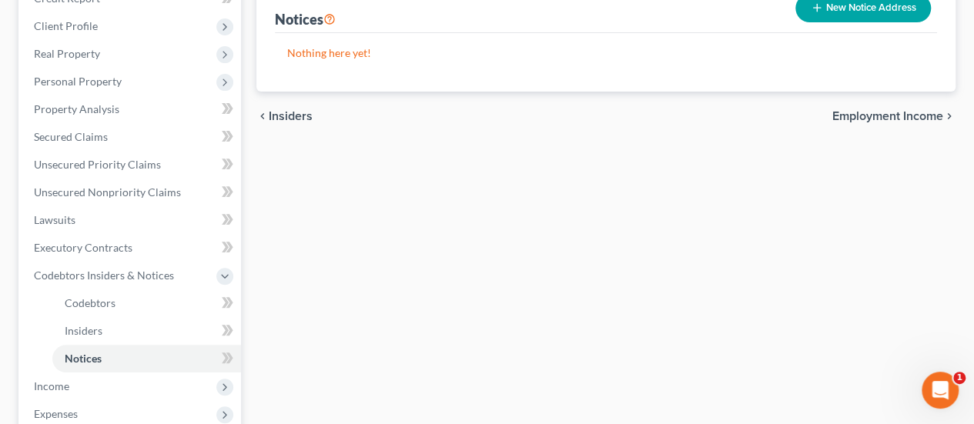
click at [863, 110] on span "Employment Income" at bounding box center [888, 116] width 111 height 12
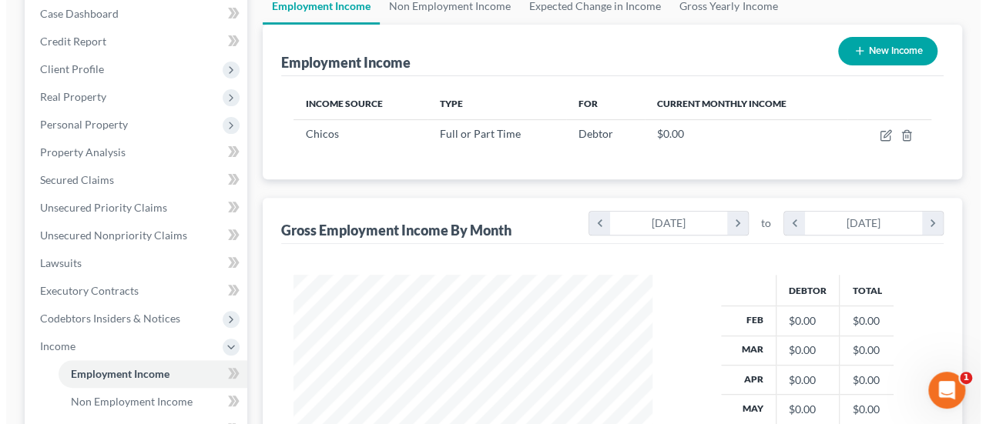
scroll to position [154, 0]
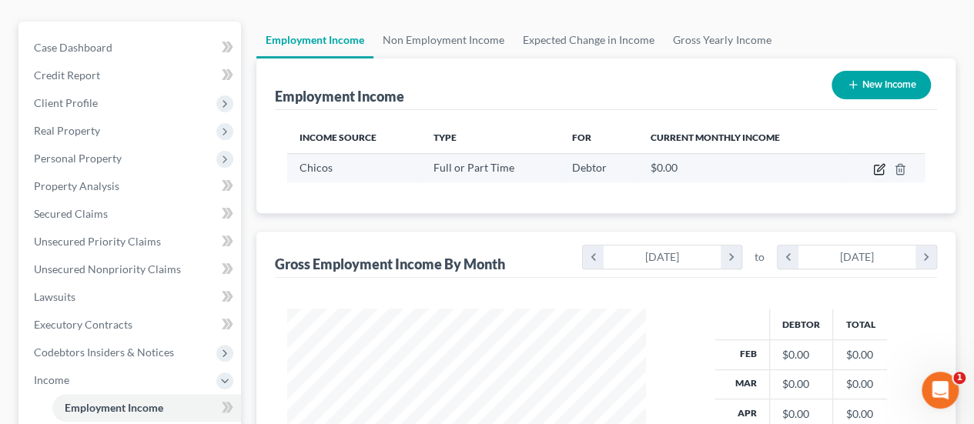
click at [878, 164] on icon "button" at bounding box center [880, 167] width 7 height 7
select select "0"
select select "5"
select select "1"
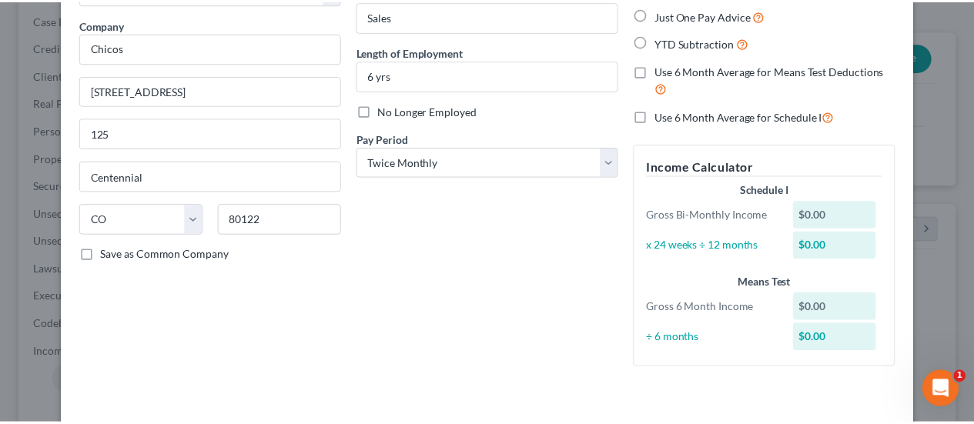
scroll to position [179, 0]
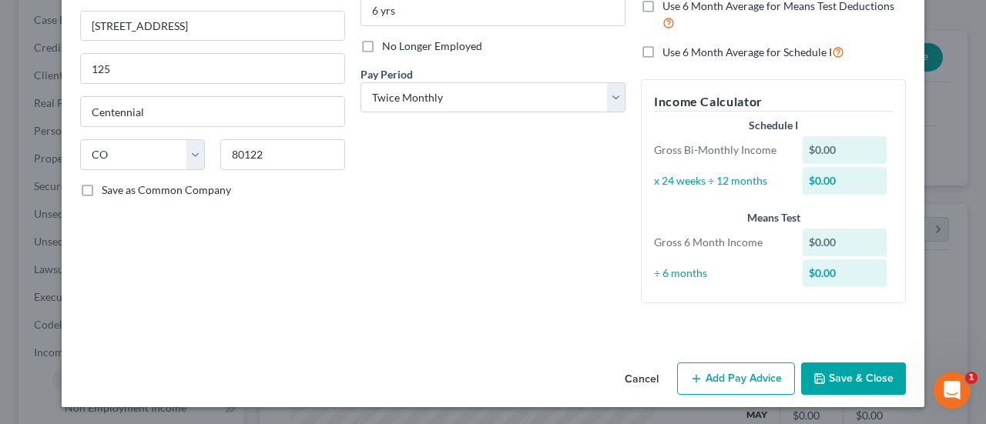
click at [861, 383] on button "Save & Close" at bounding box center [853, 379] width 105 height 32
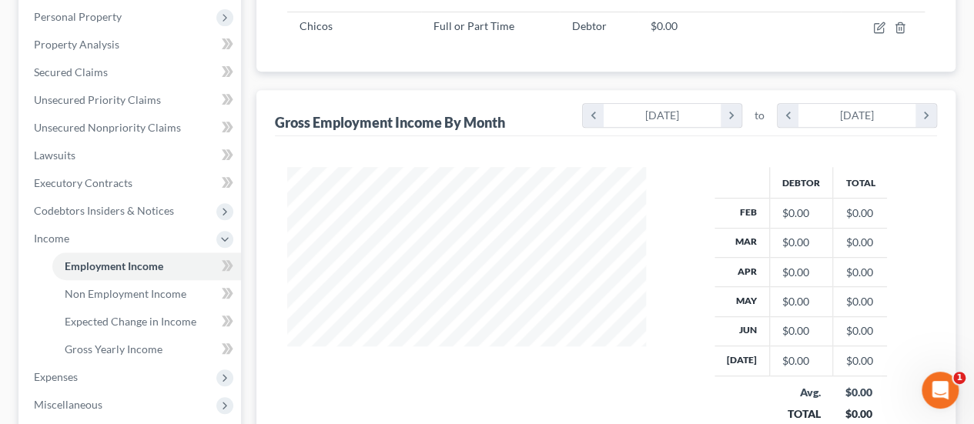
scroll to position [385, 0]
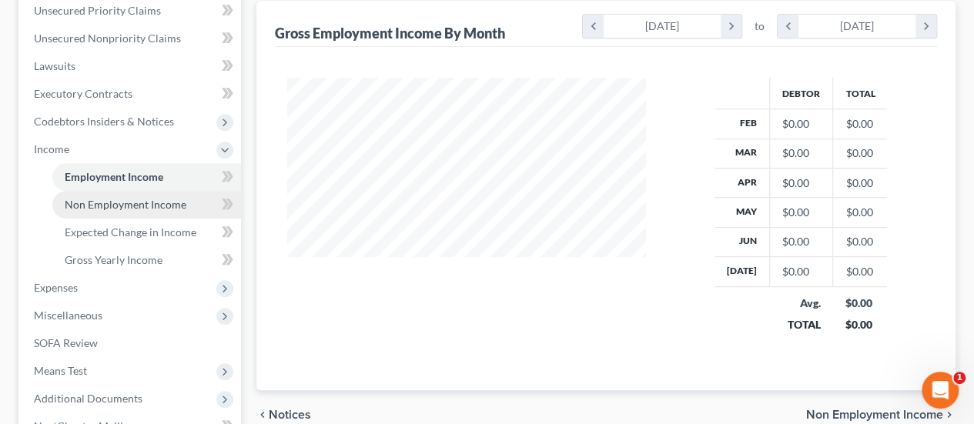
click at [179, 198] on span "Non Employment Income" at bounding box center [126, 204] width 122 height 13
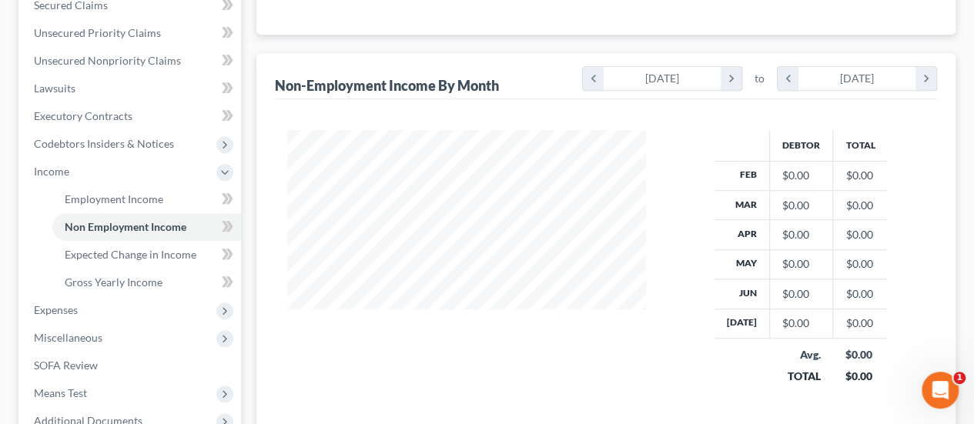
scroll to position [385, 0]
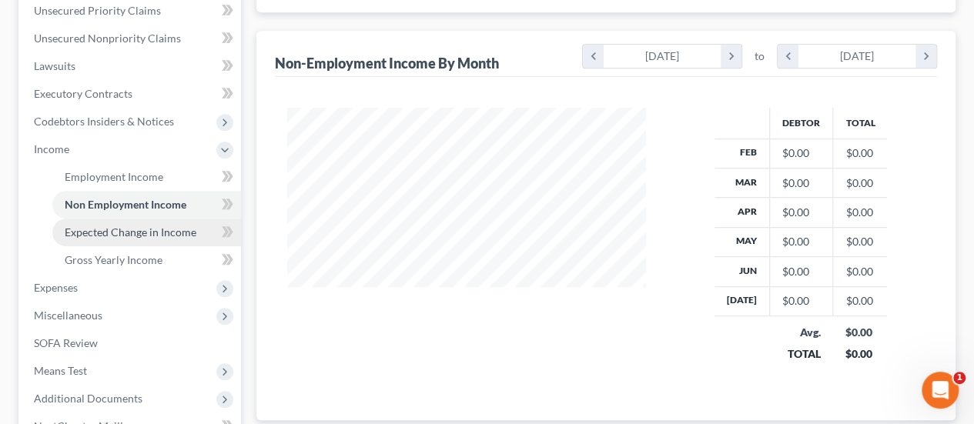
click at [160, 226] on span "Expected Change in Income" at bounding box center [131, 232] width 132 height 13
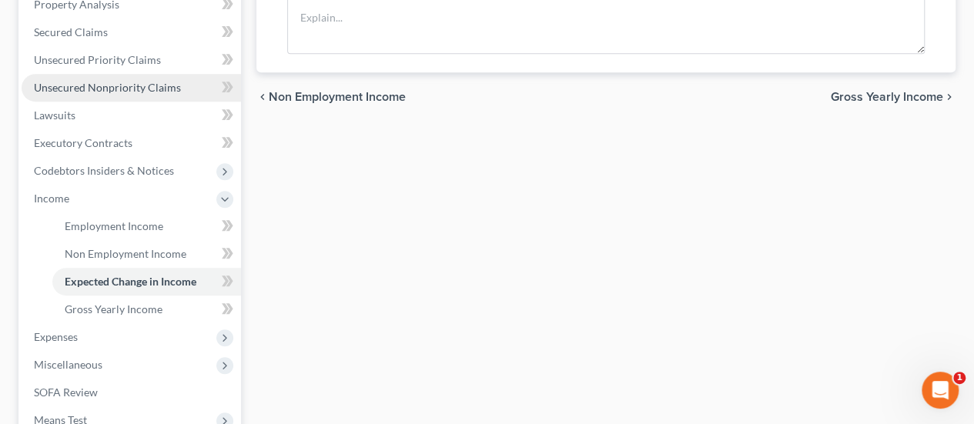
scroll to position [385, 0]
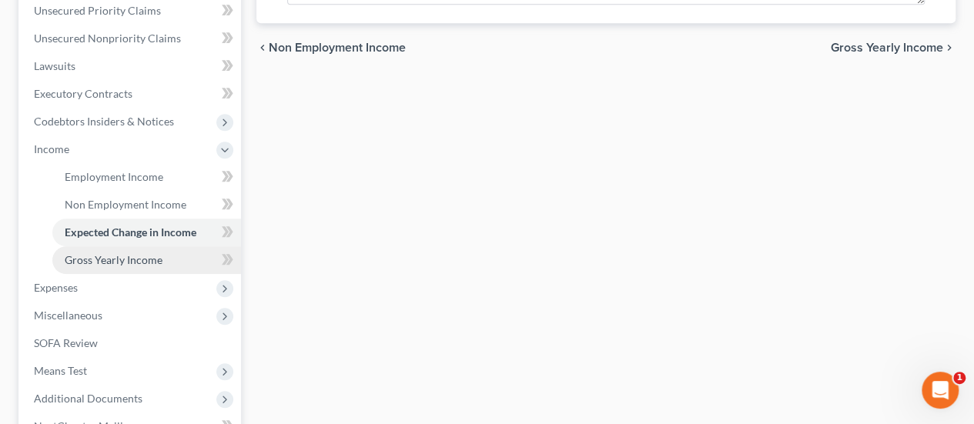
click at [122, 253] on span "Gross Yearly Income" at bounding box center [114, 259] width 98 height 13
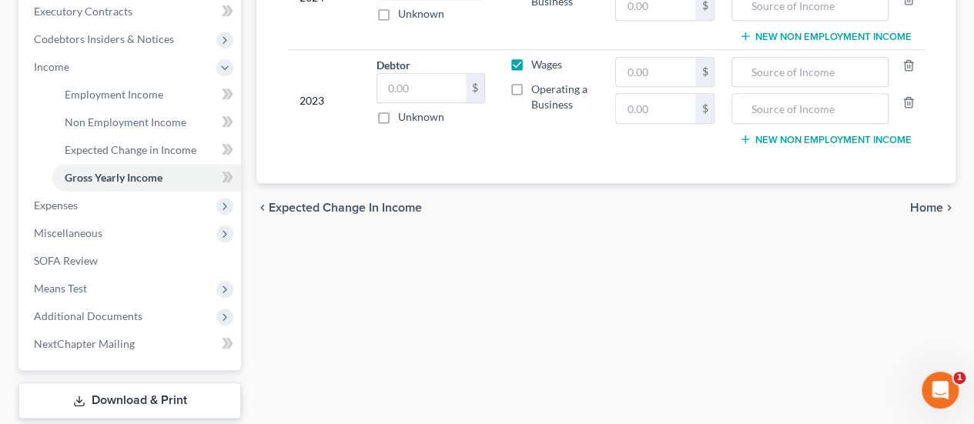
scroll to position [531, 0]
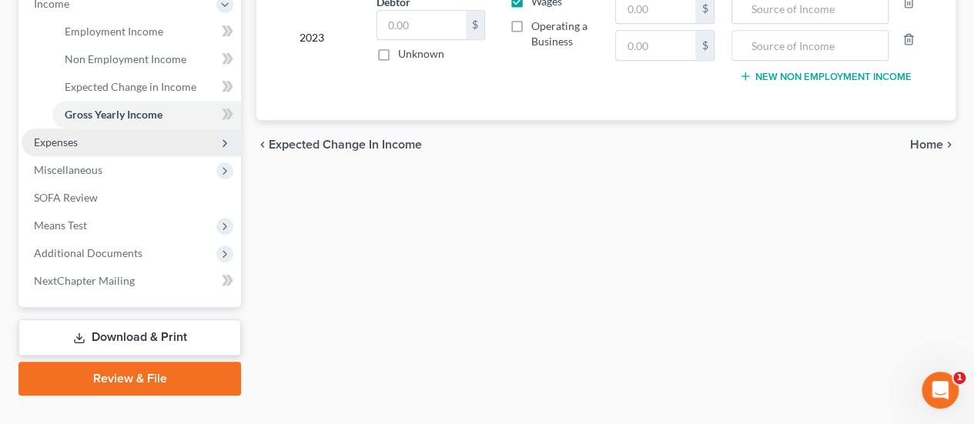
click at [85, 129] on span "Expenses" at bounding box center [132, 143] width 220 height 28
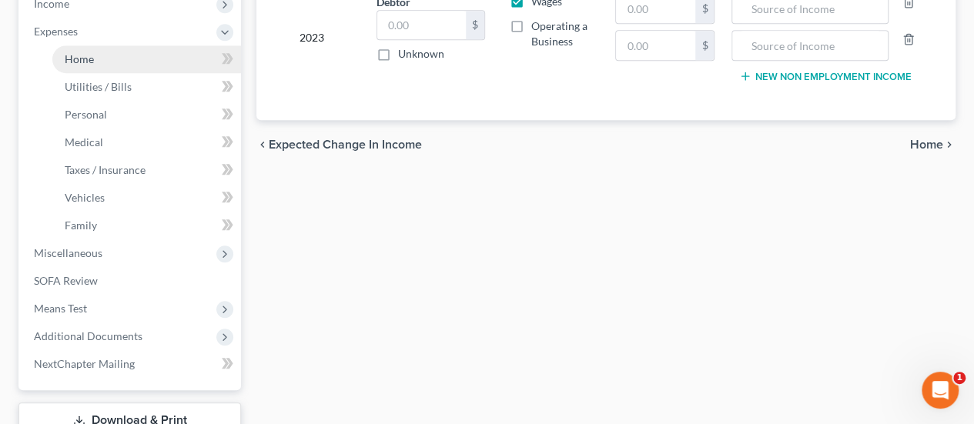
click at [131, 45] on link "Home" at bounding box center [146, 59] width 189 height 28
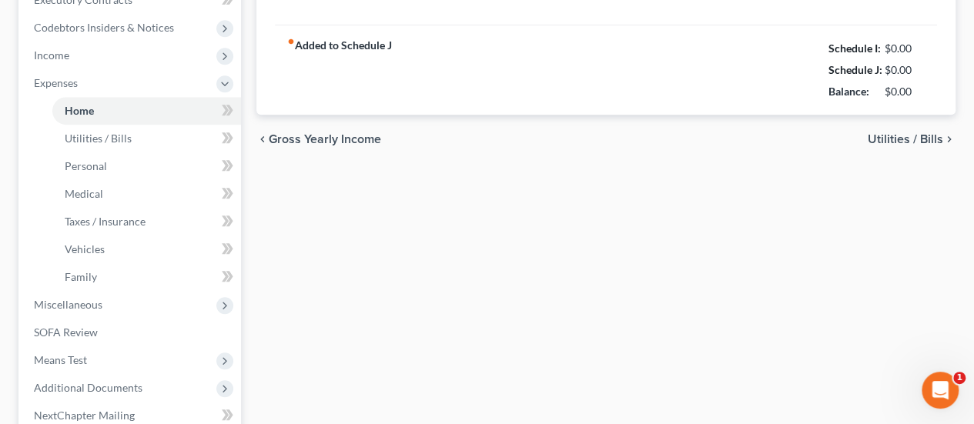
radio input "true"
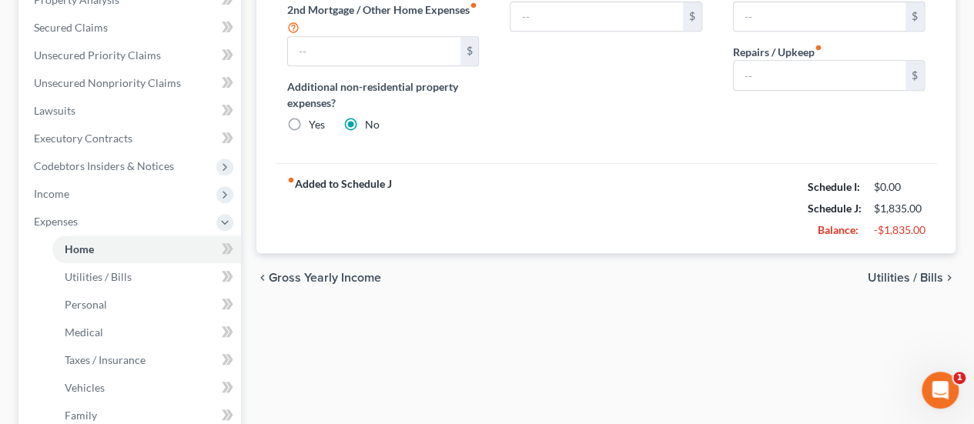
scroll to position [385, 0]
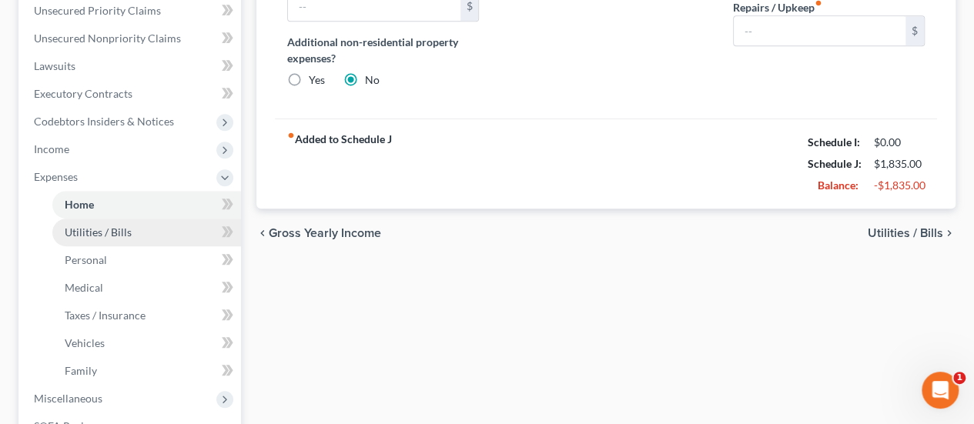
click at [120, 226] on span "Utilities / Bills" at bounding box center [98, 232] width 67 height 13
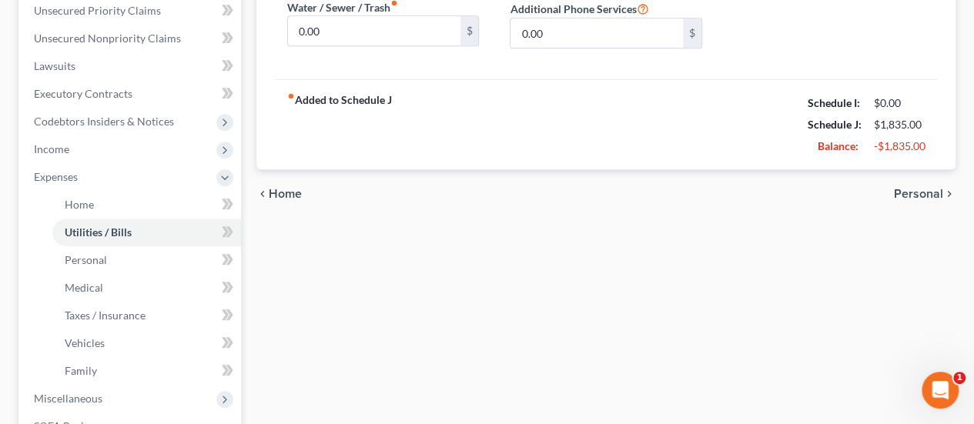
scroll to position [462, 0]
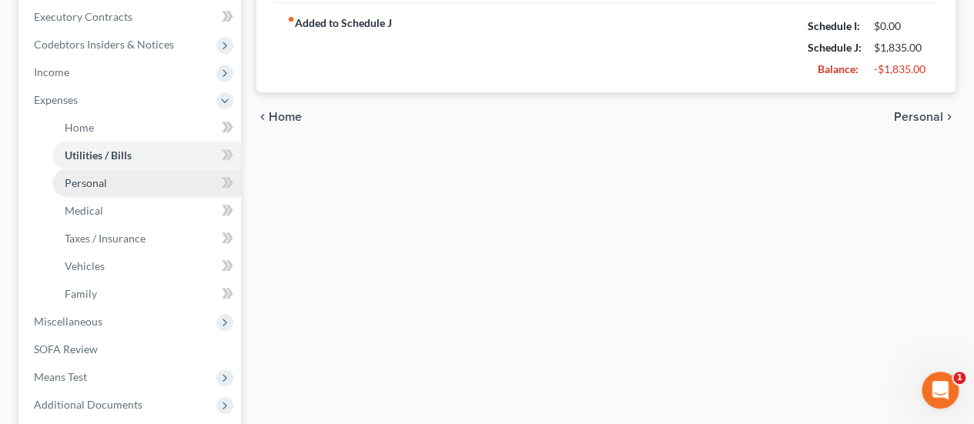
click at [143, 169] on link "Personal" at bounding box center [146, 183] width 189 height 28
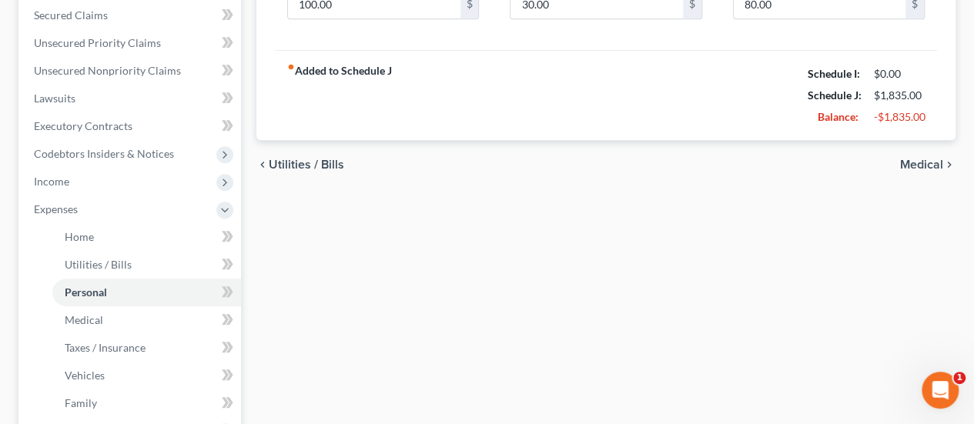
scroll to position [385, 0]
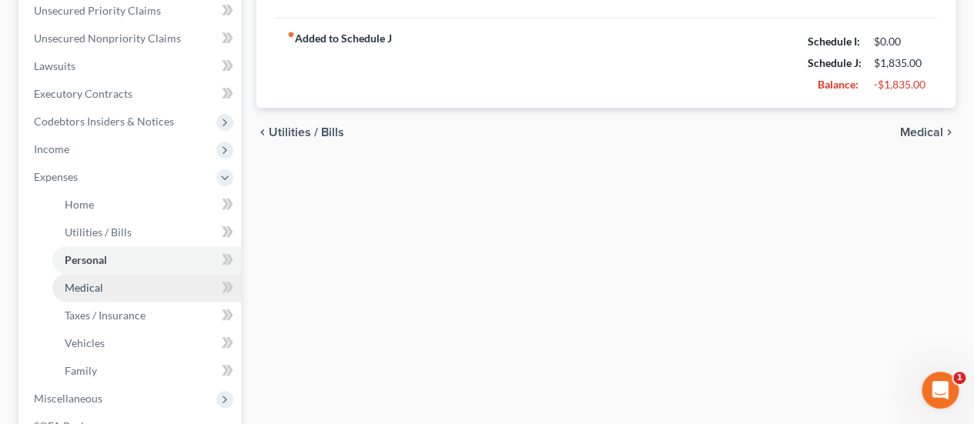
click at [112, 274] on link "Medical" at bounding box center [146, 288] width 189 height 28
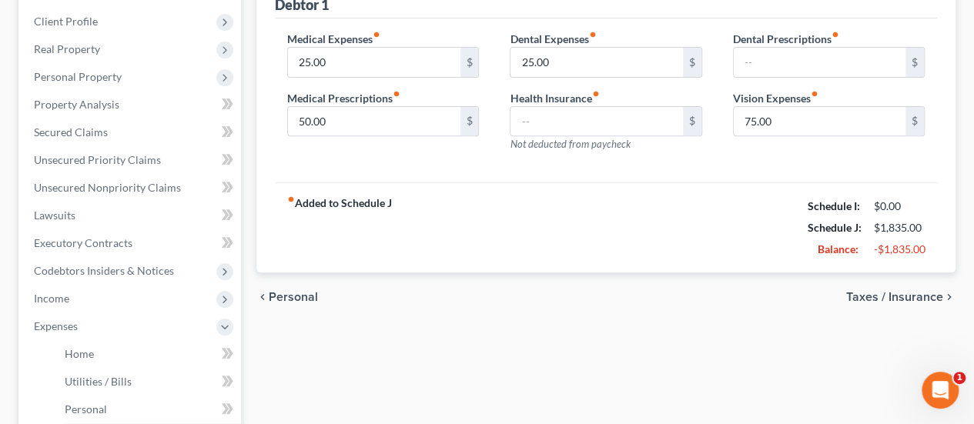
scroll to position [154, 0]
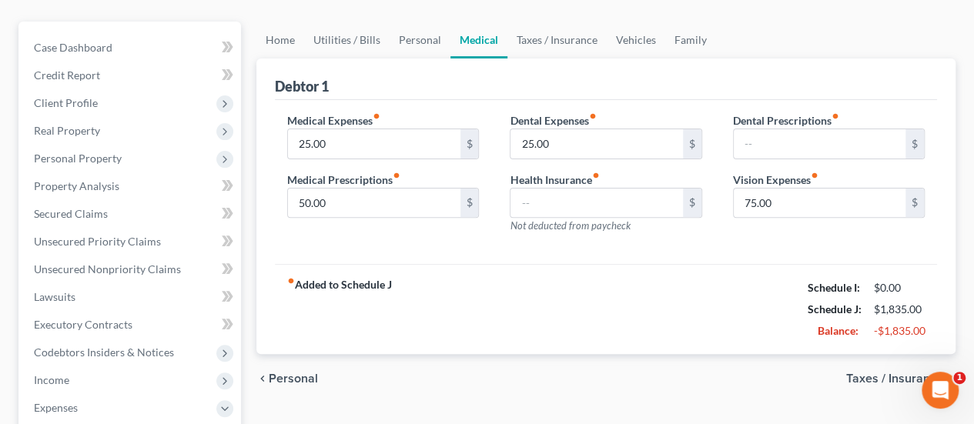
click at [876, 373] on span "Taxes / Insurance" at bounding box center [895, 379] width 97 height 12
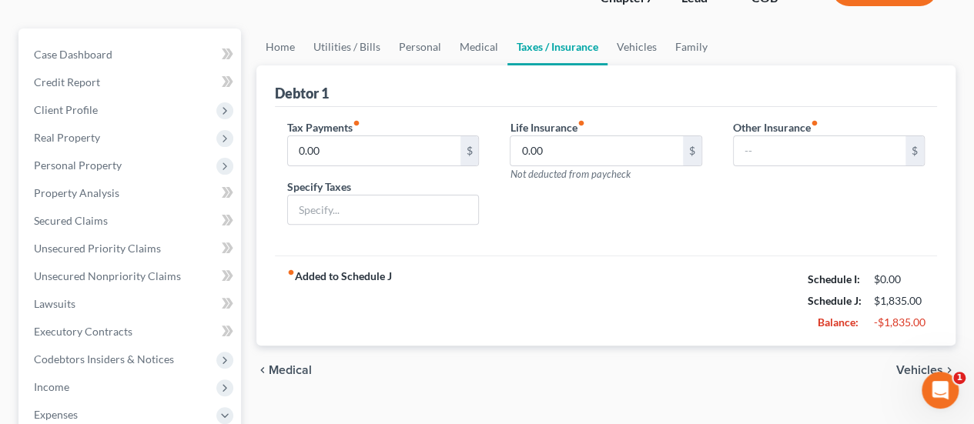
scroll to position [231, 0]
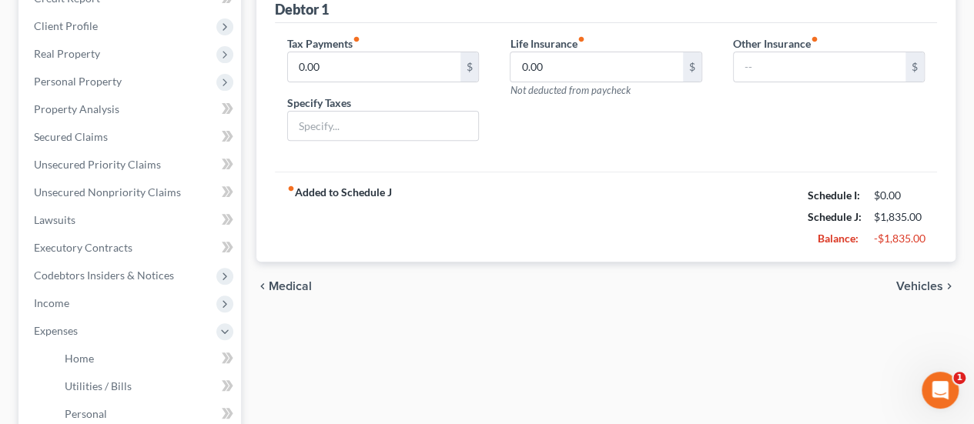
click at [931, 280] on span "Vehicles" at bounding box center [920, 286] width 47 height 12
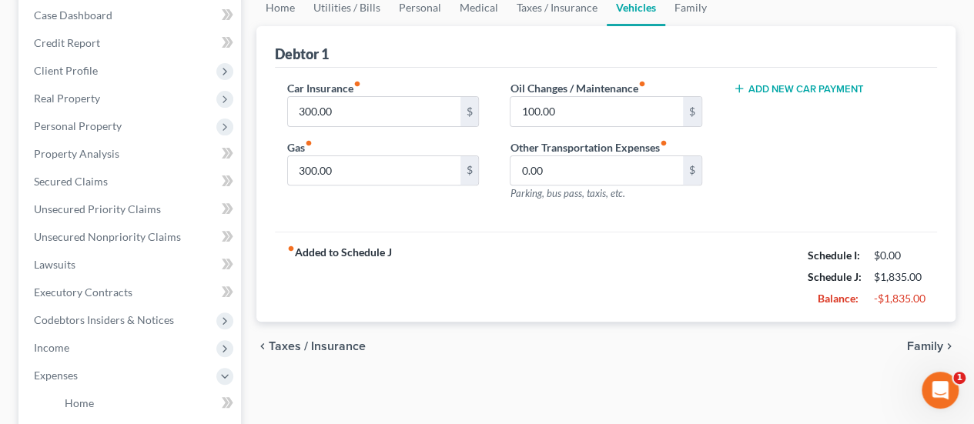
scroll to position [231, 0]
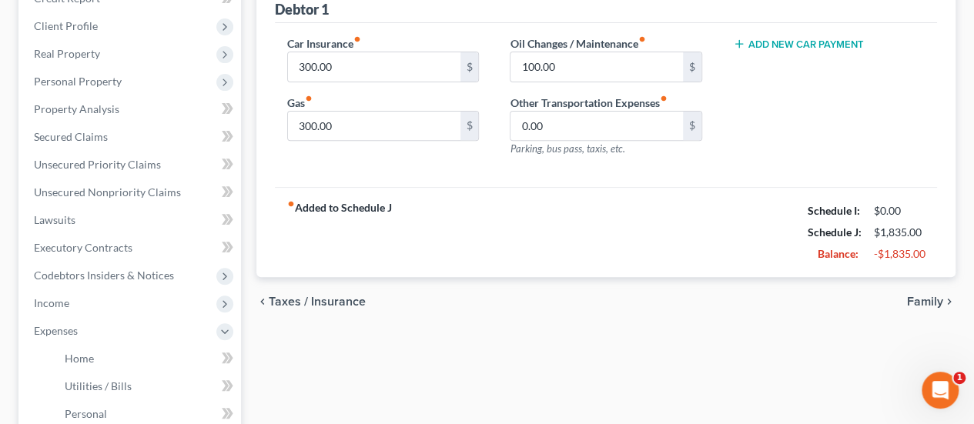
click at [921, 296] on span "Family" at bounding box center [925, 302] width 36 height 12
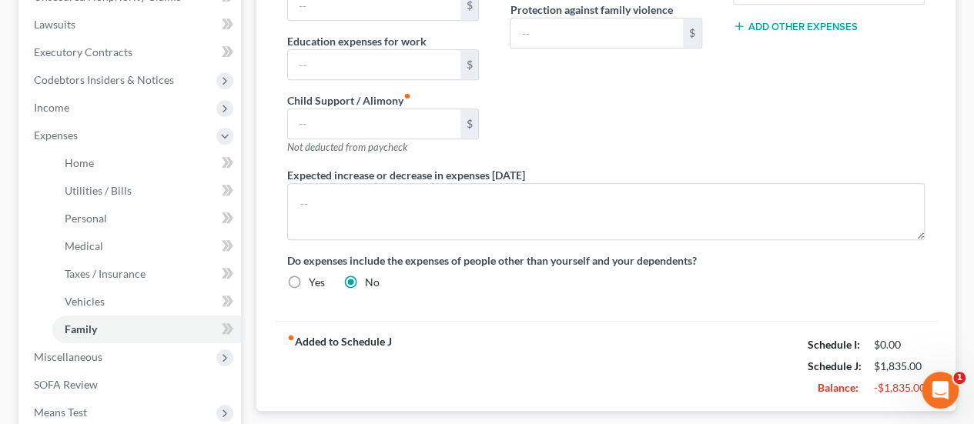
scroll to position [462, 0]
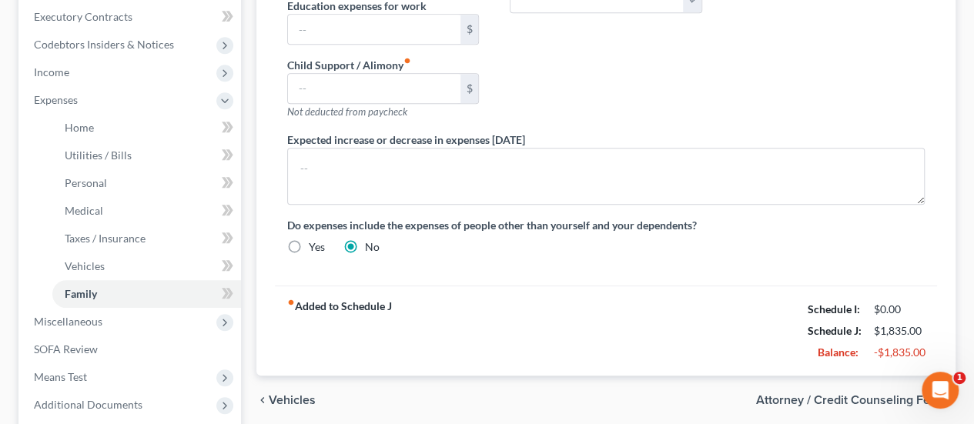
click at [783, 394] on span "Attorney / Credit Counseling Fees" at bounding box center [849, 400] width 187 height 12
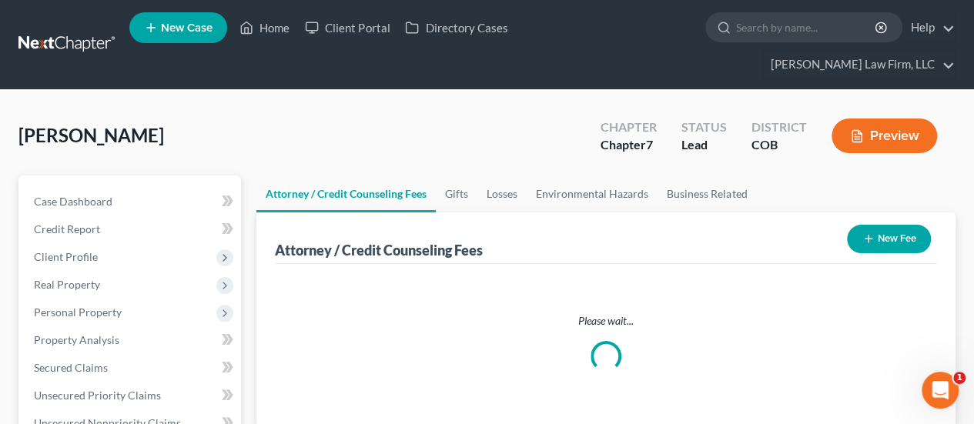
select select "0"
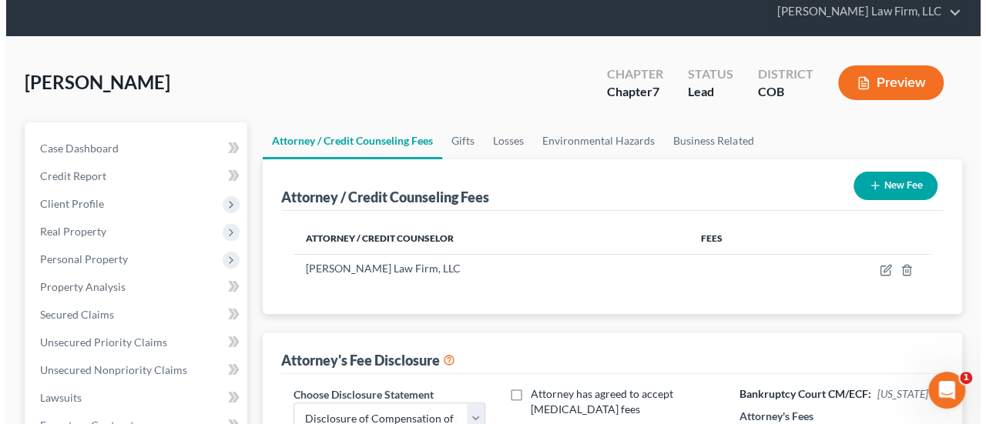
scroll to position [77, 0]
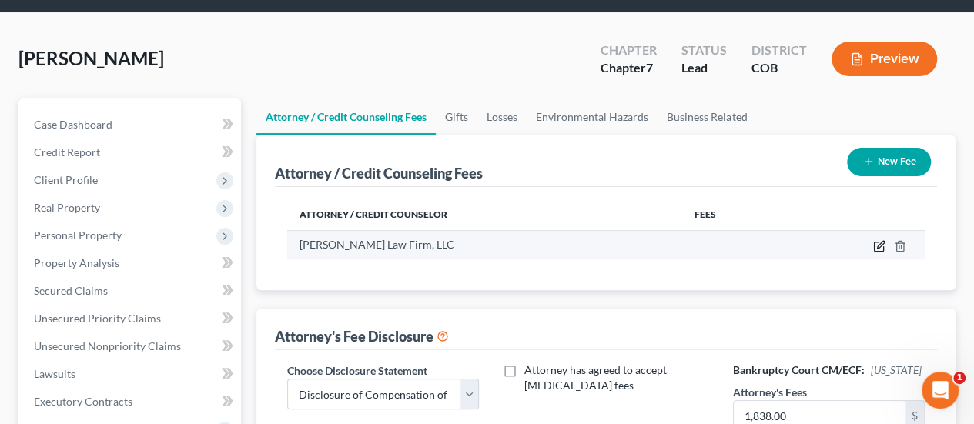
click at [877, 240] on icon "button" at bounding box center [880, 246] width 12 height 12
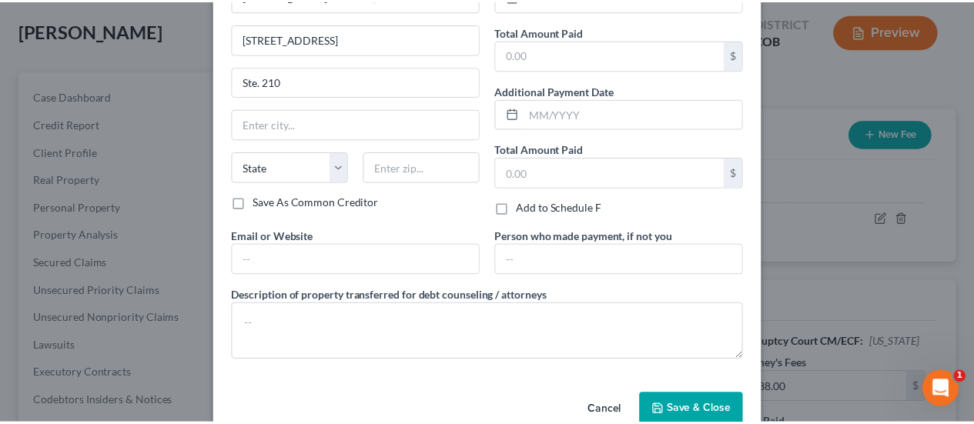
scroll to position [136, 0]
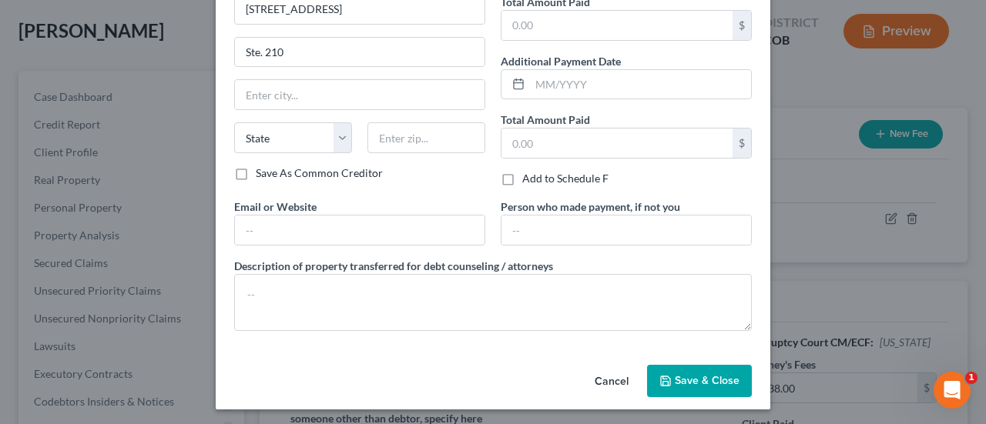
click at [697, 374] on span "Save & Close" at bounding box center [707, 380] width 65 height 13
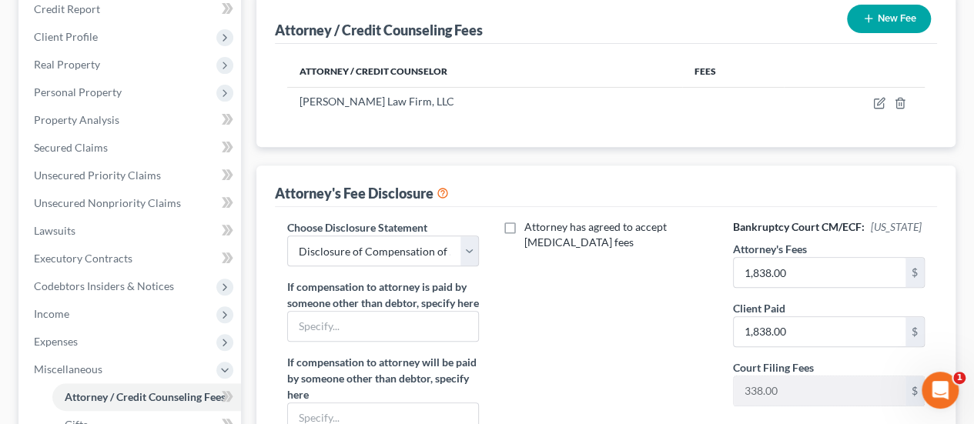
scroll to position [308, 0]
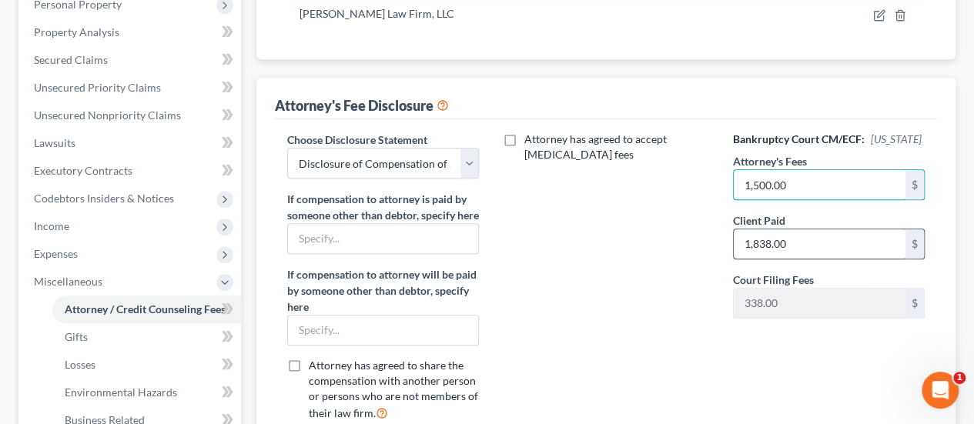
type input "1,500.00"
click at [781, 230] on input "1,838.00" at bounding box center [820, 244] width 172 height 29
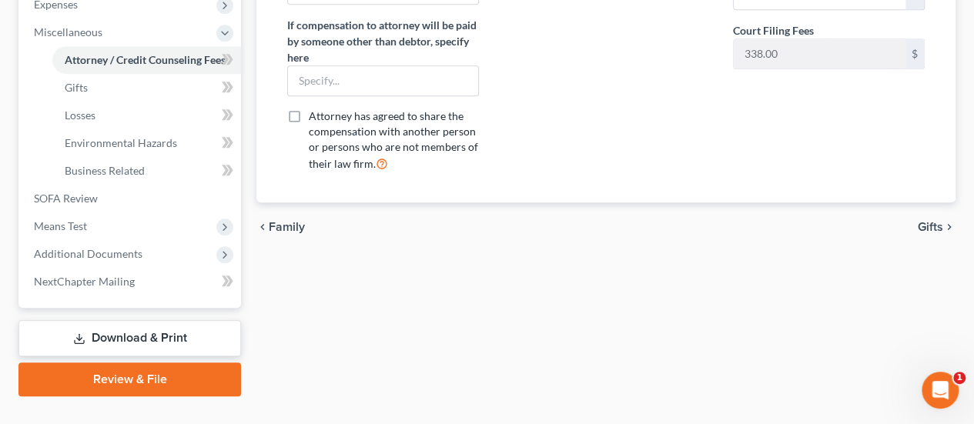
scroll to position [559, 0]
click at [928, 220] on span "Gifts" at bounding box center [930, 226] width 25 height 12
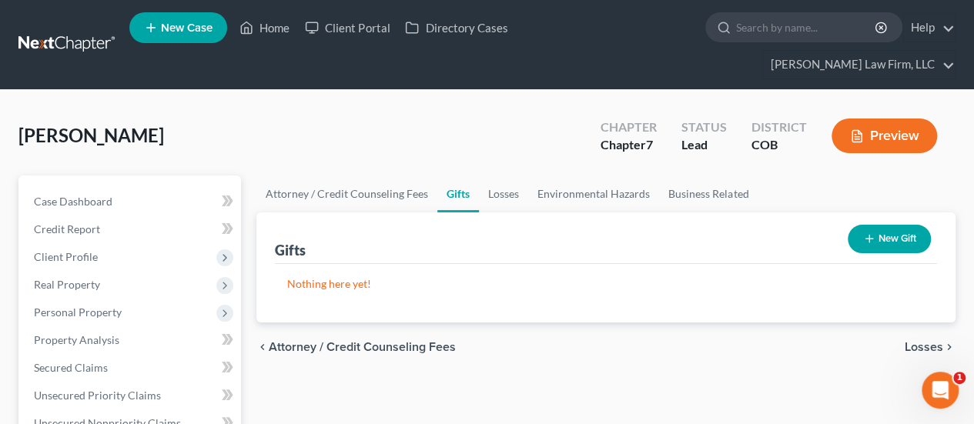
click at [921, 341] on span "Losses" at bounding box center [924, 347] width 39 height 12
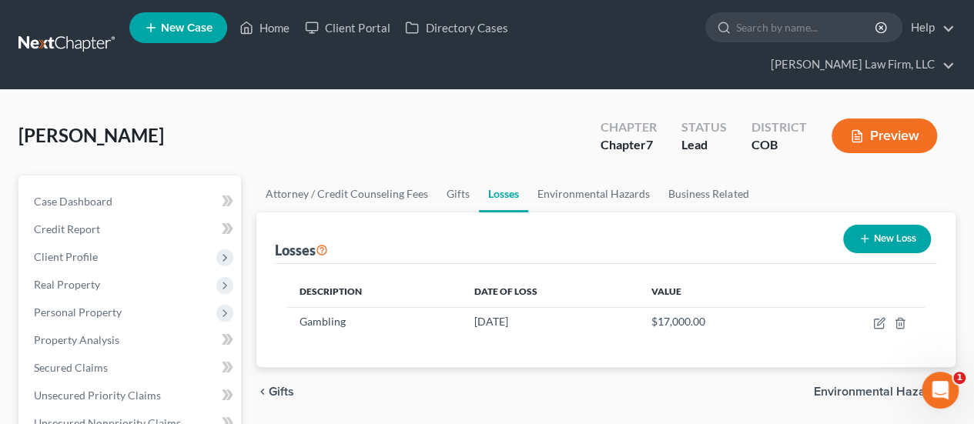
click at [865, 386] on span "Environmental Hazards" at bounding box center [878, 392] width 129 height 12
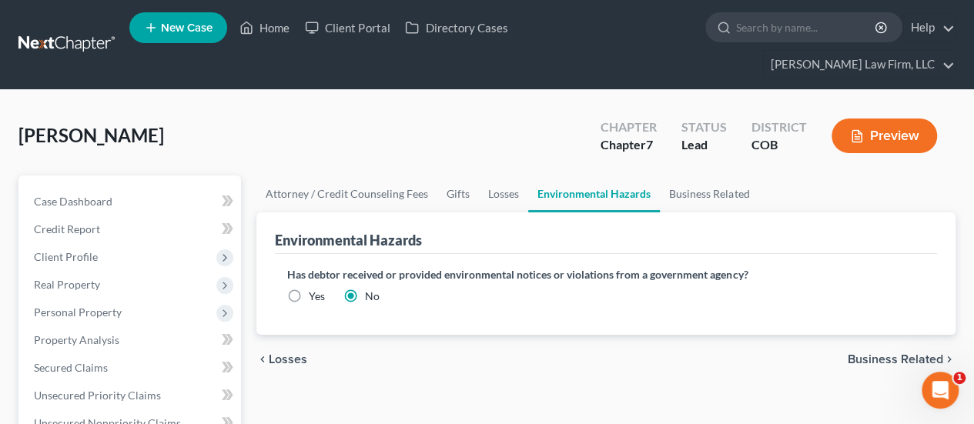
click at [917, 354] on span "Business Related" at bounding box center [896, 360] width 96 height 12
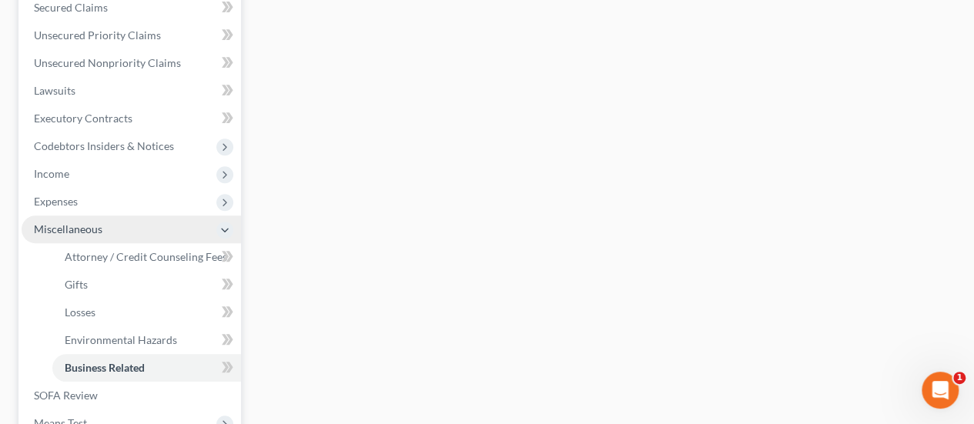
scroll to position [385, 0]
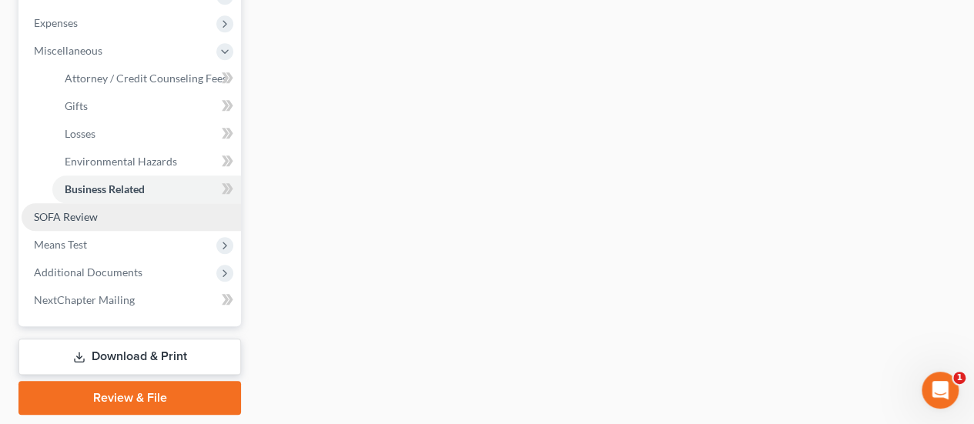
click at [95, 210] on span "SOFA Review" at bounding box center [66, 216] width 64 height 13
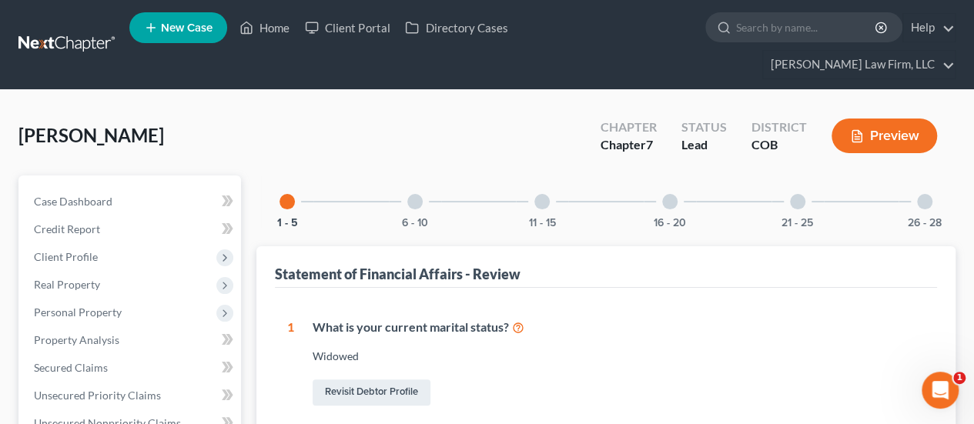
click at [414, 194] on div at bounding box center [415, 201] width 15 height 15
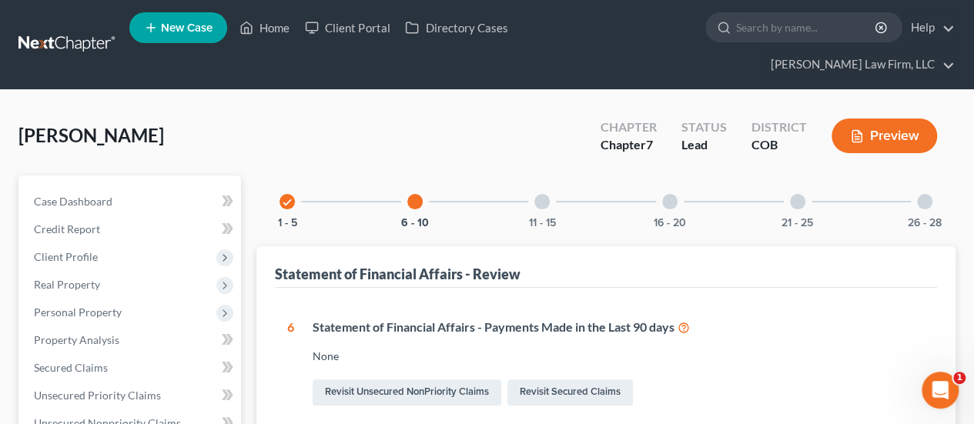
click at [538, 194] on div at bounding box center [542, 201] width 15 height 15
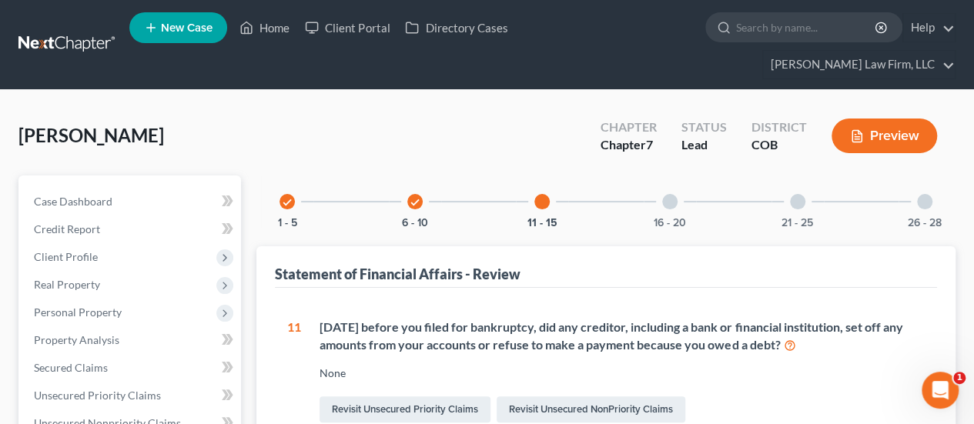
click at [672, 194] on div at bounding box center [670, 201] width 15 height 15
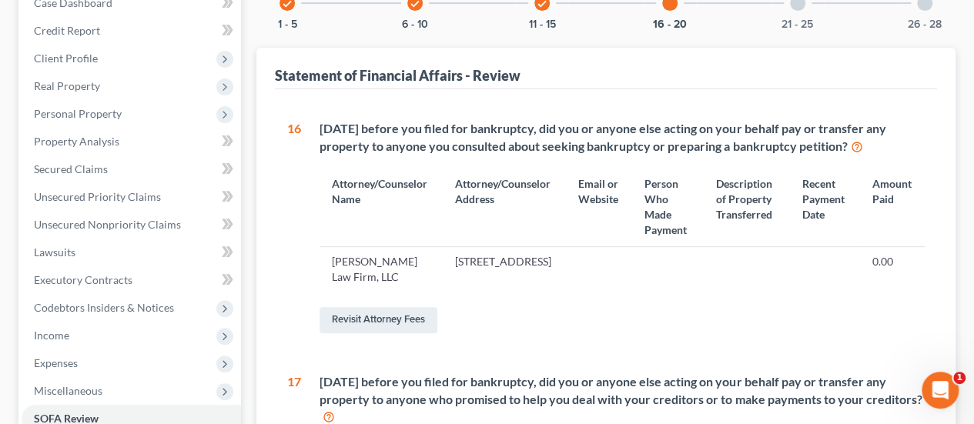
scroll to position [231, 0]
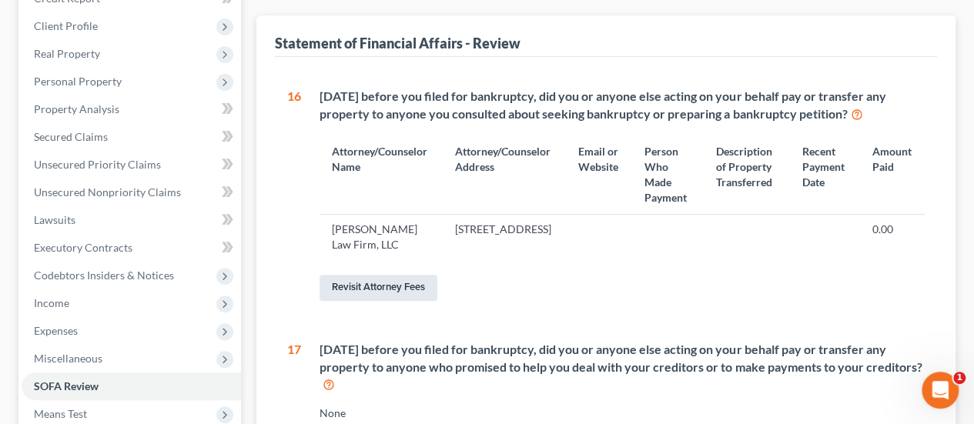
click at [401, 275] on link "Revisit Attorney Fees" at bounding box center [379, 288] width 118 height 26
select select "0"
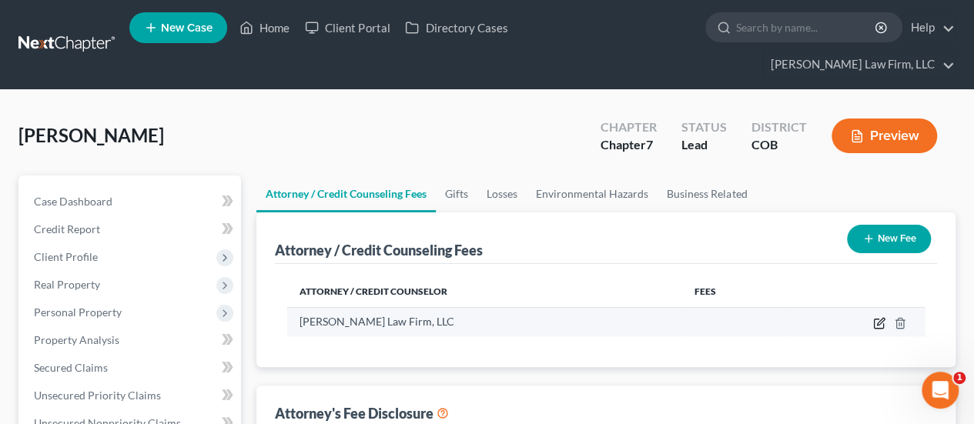
click at [878, 317] on icon "button" at bounding box center [880, 323] width 12 height 12
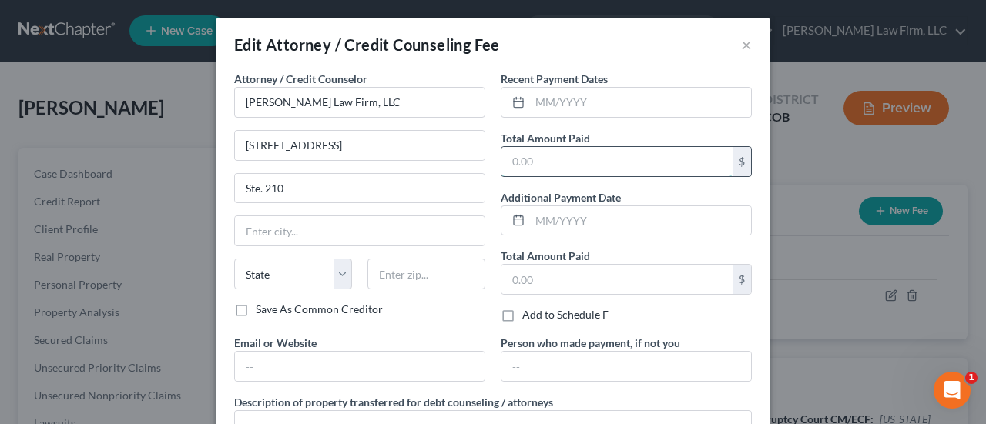
click at [567, 163] on input "text" at bounding box center [616, 161] width 231 height 29
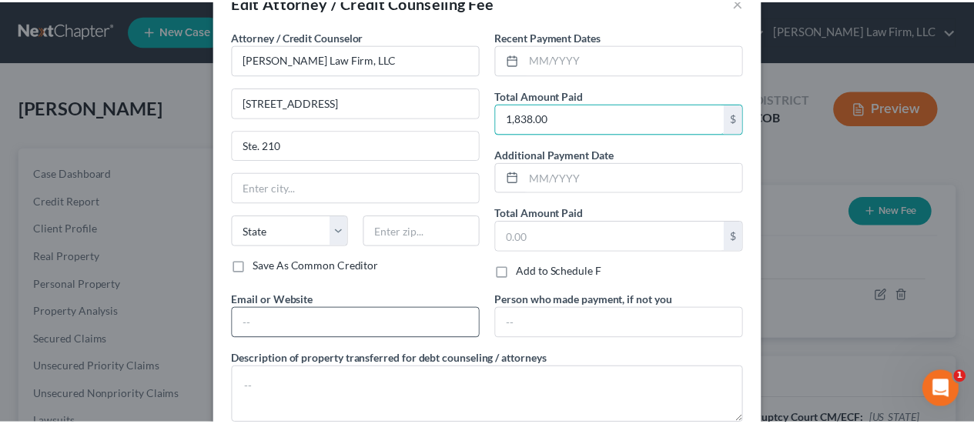
scroll to position [136, 0]
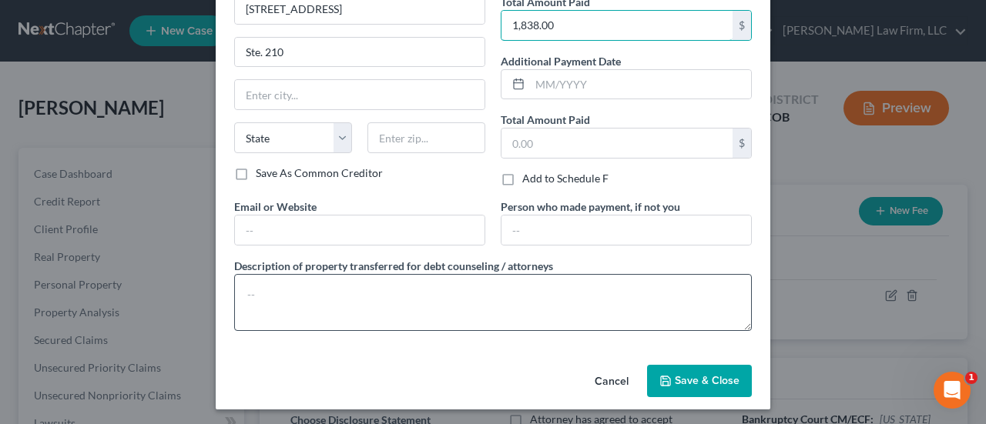
type input "1,838.00"
click at [331, 283] on textarea at bounding box center [493, 302] width 518 height 57
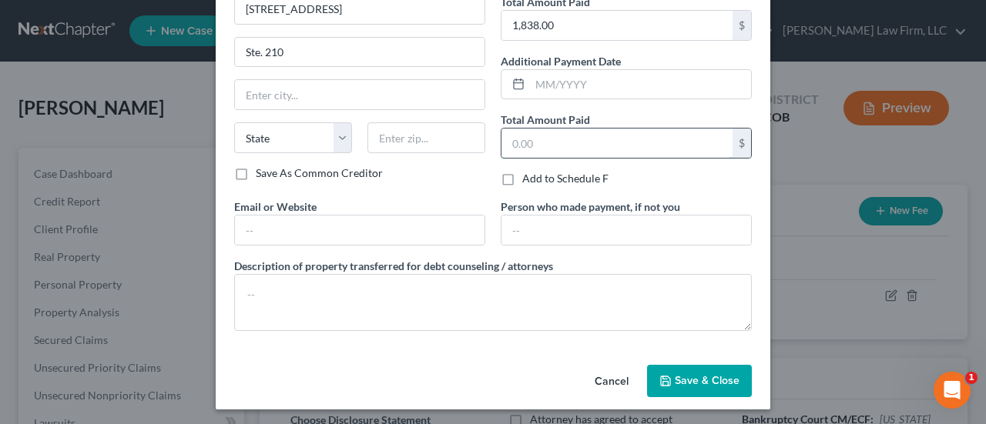
click at [590, 136] on input "text" at bounding box center [616, 143] width 231 height 29
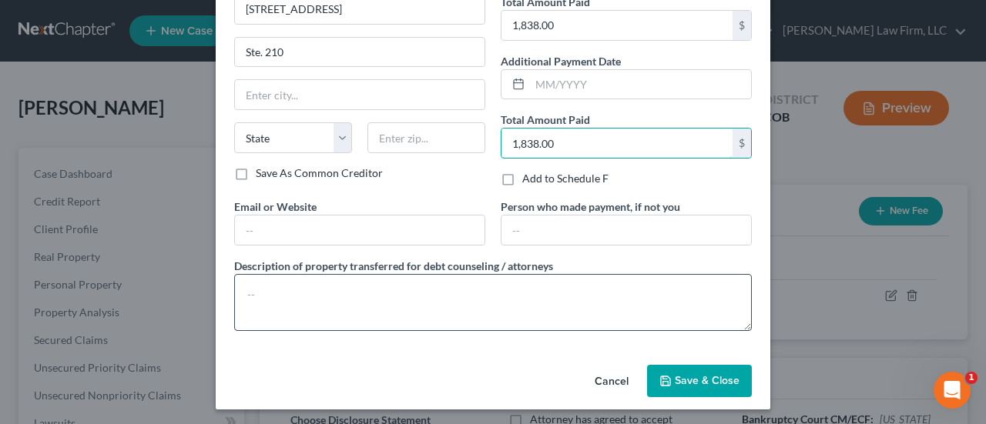
type input "1,838.00"
click at [397, 286] on textarea at bounding box center [493, 302] width 518 height 57
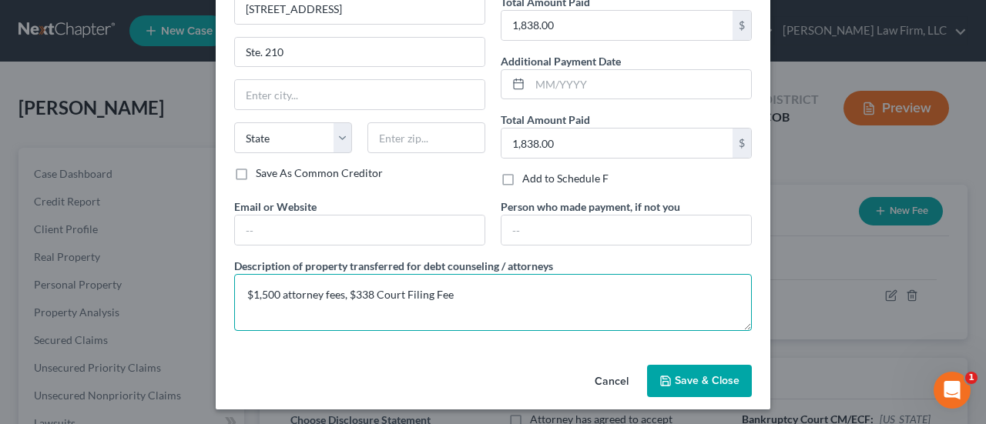
type textarea "$1,500 attorney fees, $338 Court Filing Fee"
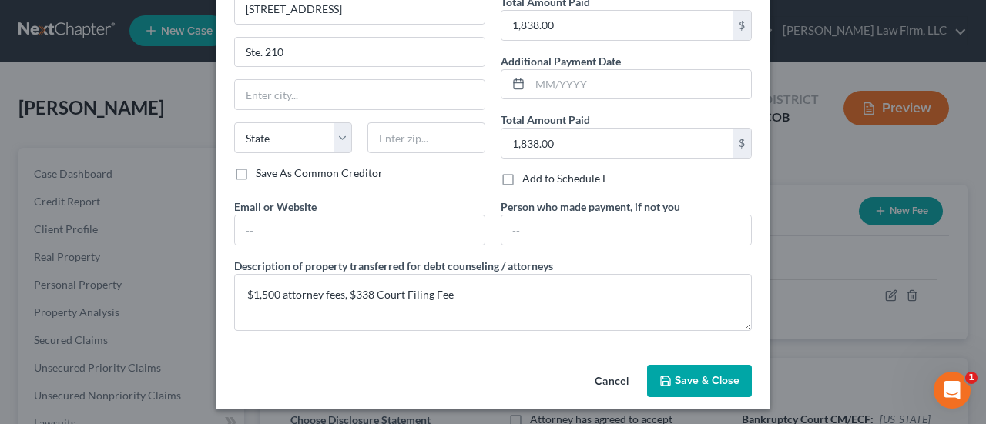
click at [668, 367] on button "Save & Close" at bounding box center [699, 381] width 105 height 32
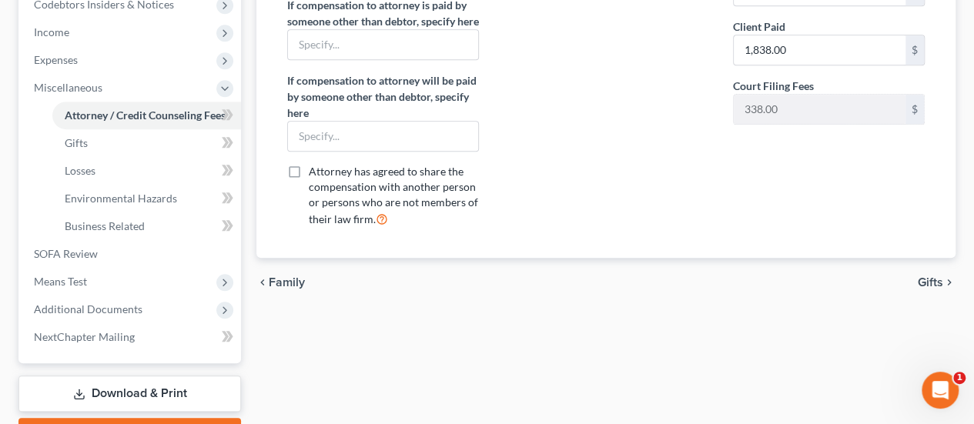
scroll to position [559, 0]
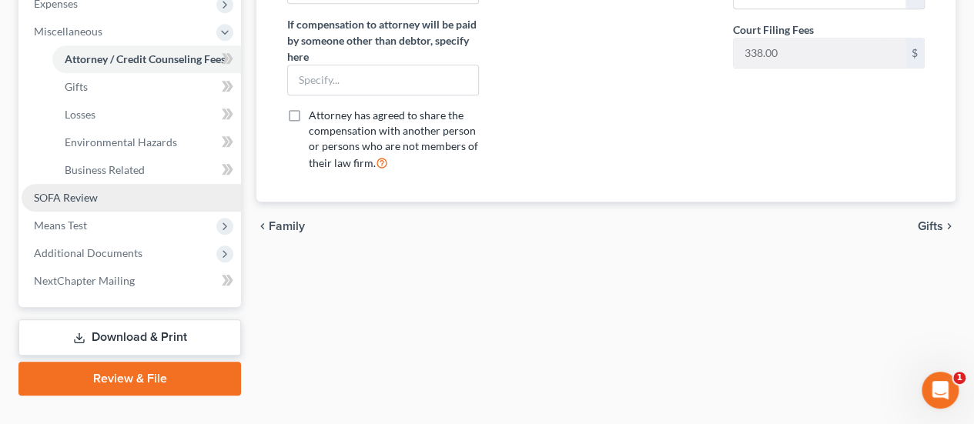
click at [102, 184] on link "SOFA Review" at bounding box center [132, 198] width 220 height 28
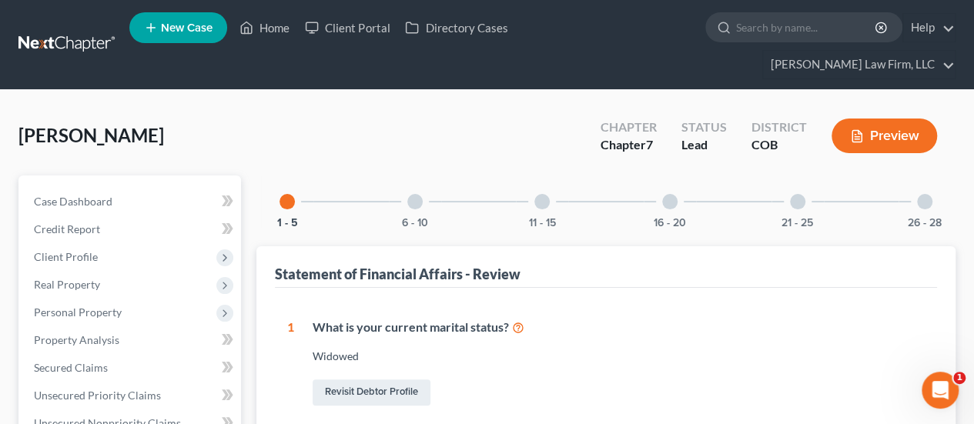
click at [675, 179] on div "16 - 20" at bounding box center [670, 202] width 52 height 52
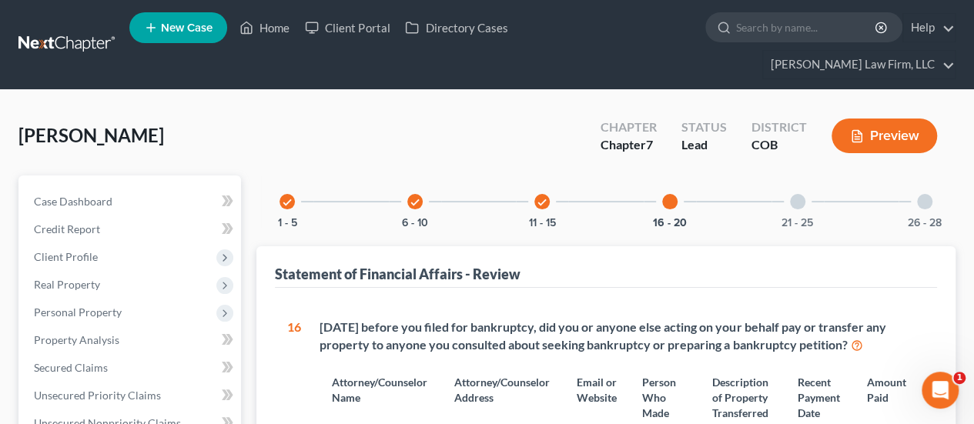
click at [806, 176] on div "21 - 25" at bounding box center [798, 202] width 52 height 52
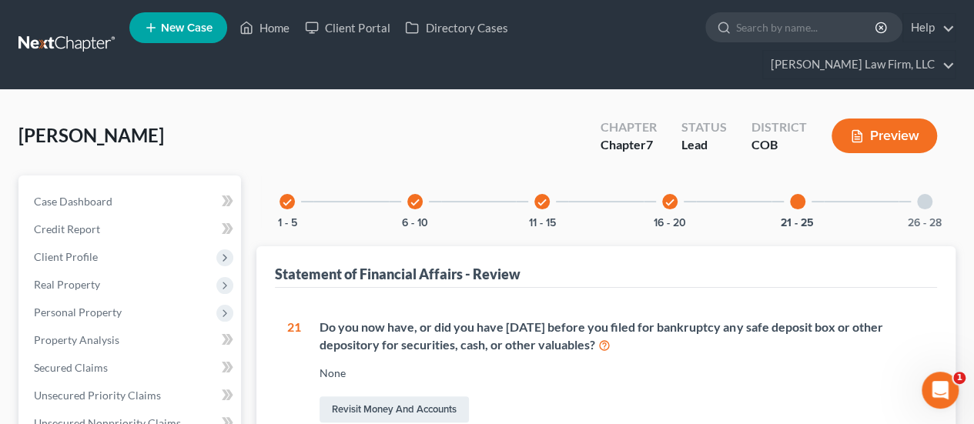
click at [928, 194] on div at bounding box center [924, 201] width 15 height 15
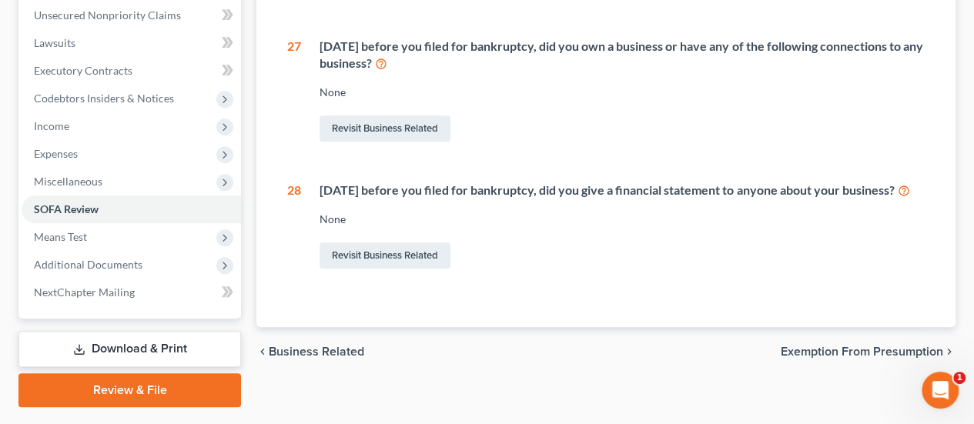
scroll to position [420, 0]
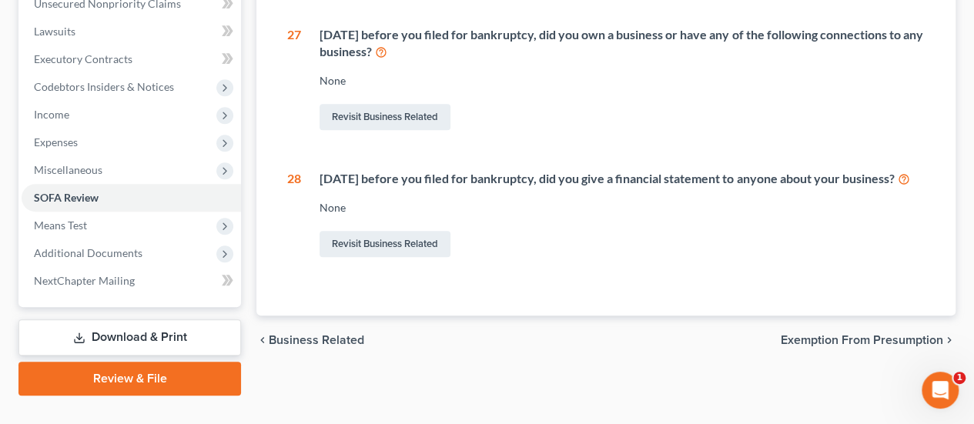
click at [841, 334] on span "Exemption from Presumption" at bounding box center [862, 340] width 163 height 12
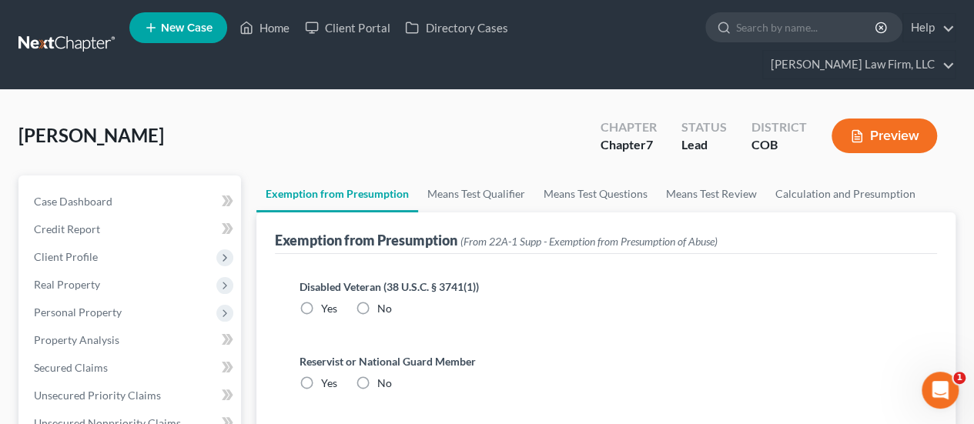
radio input "true"
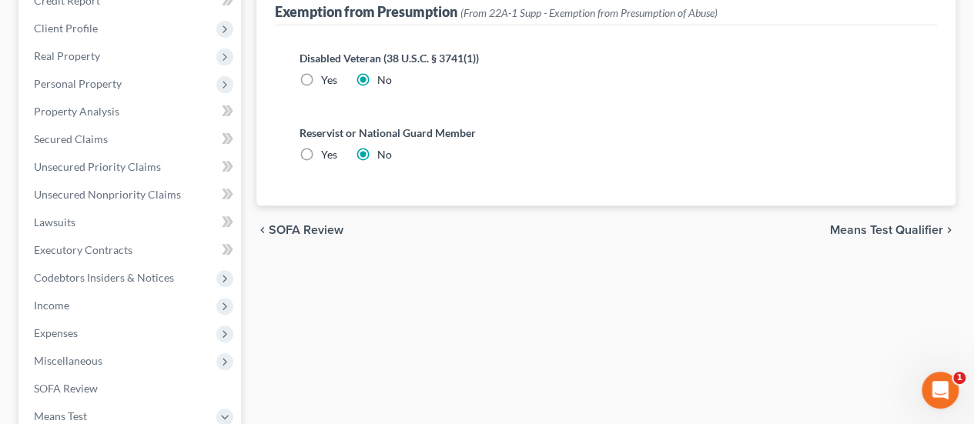
scroll to position [231, 0]
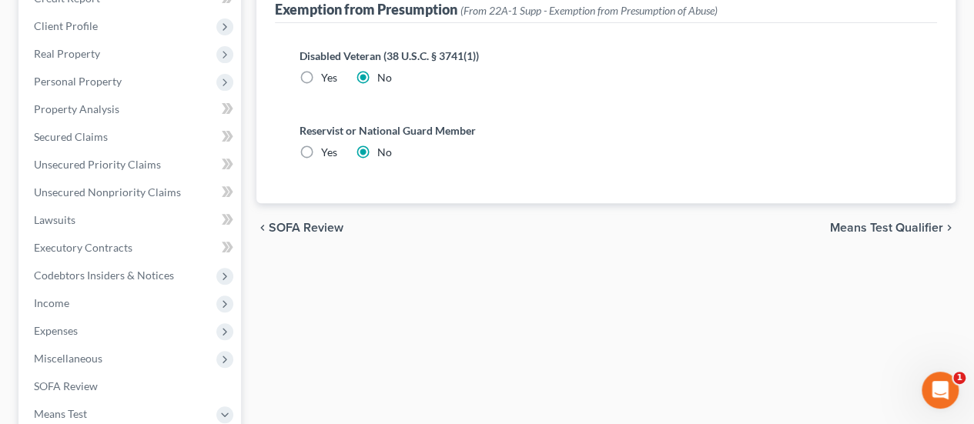
click at [909, 222] on span "Means Test Qualifier" at bounding box center [886, 228] width 113 height 12
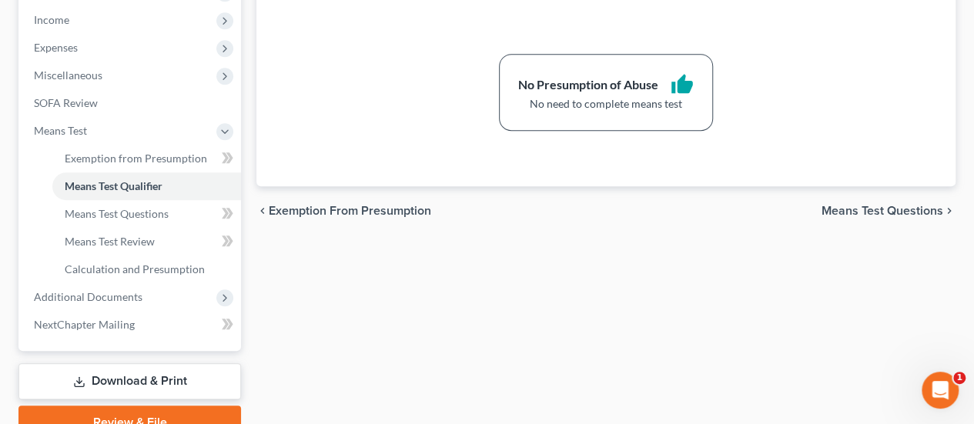
scroll to position [539, 0]
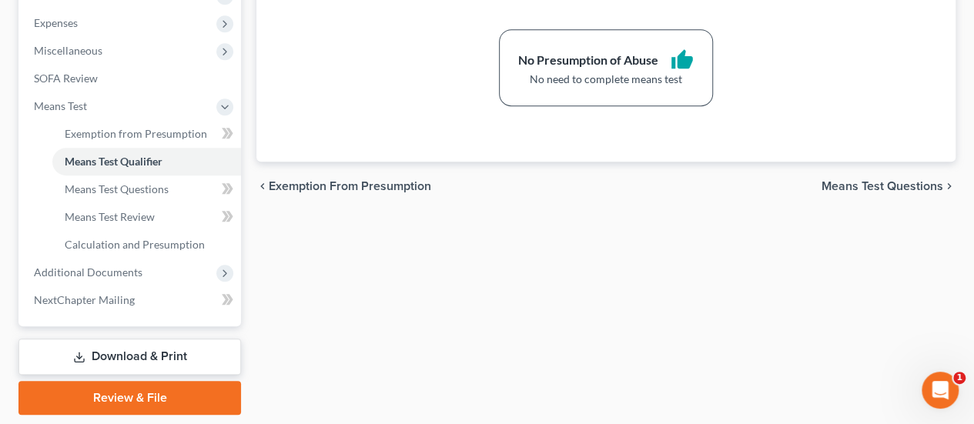
click at [863, 180] on span "Means Test Questions" at bounding box center [883, 186] width 122 height 12
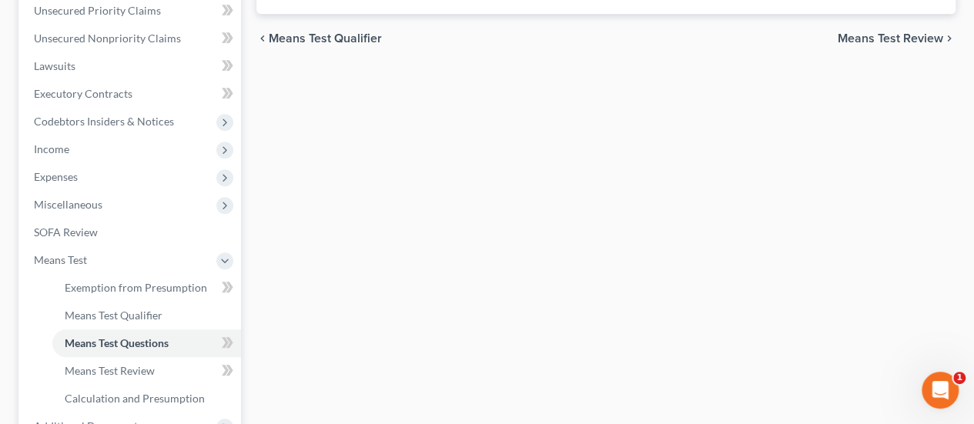
scroll to position [77, 0]
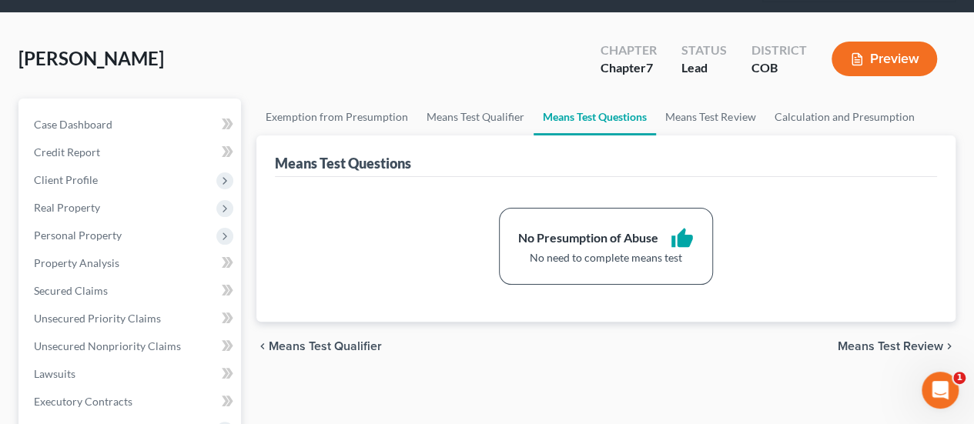
click at [871, 340] on span "Means Test Review" at bounding box center [891, 346] width 106 height 12
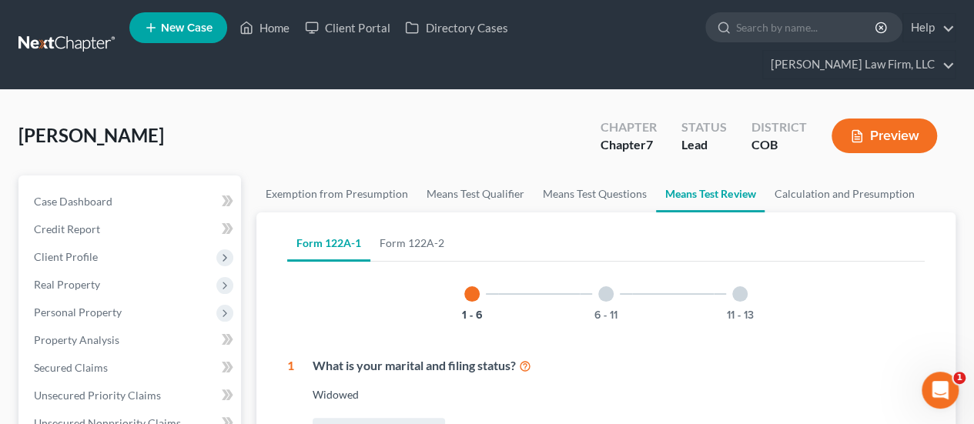
click at [602, 287] on div at bounding box center [606, 294] width 15 height 15
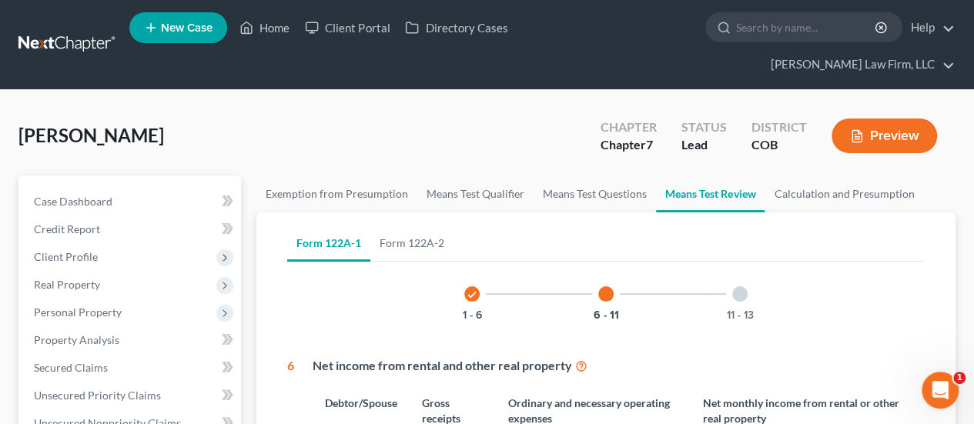
click at [738, 287] on div at bounding box center [740, 294] width 15 height 15
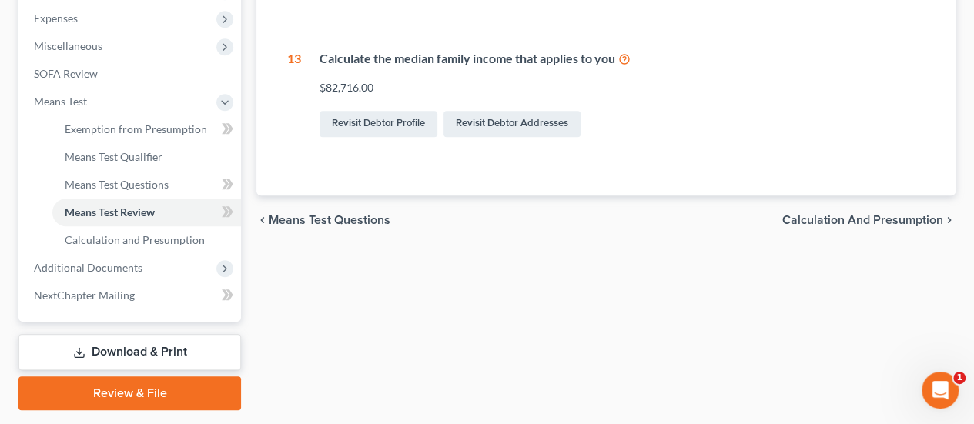
scroll to position [559, 0]
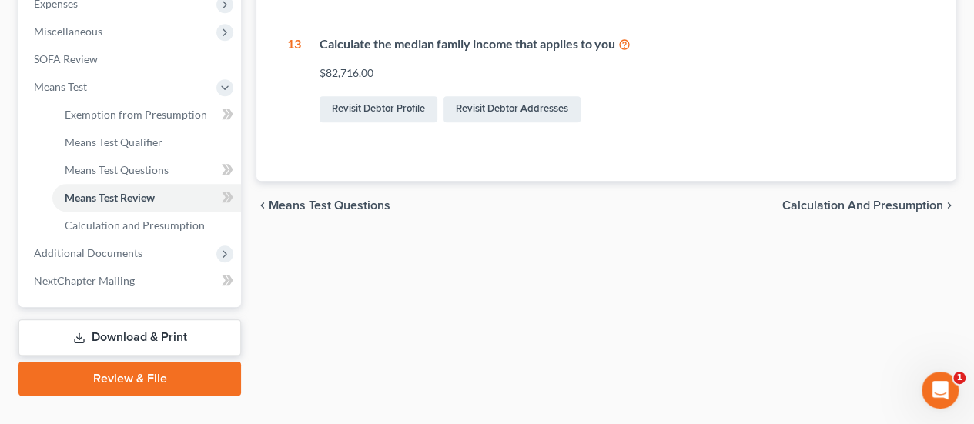
click at [842, 200] on span "Calculation and Presumption" at bounding box center [863, 206] width 161 height 12
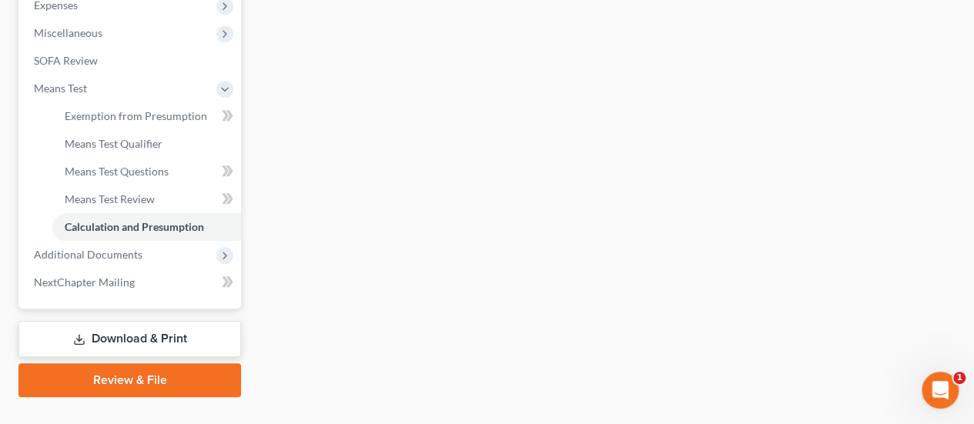
scroll to position [559, 0]
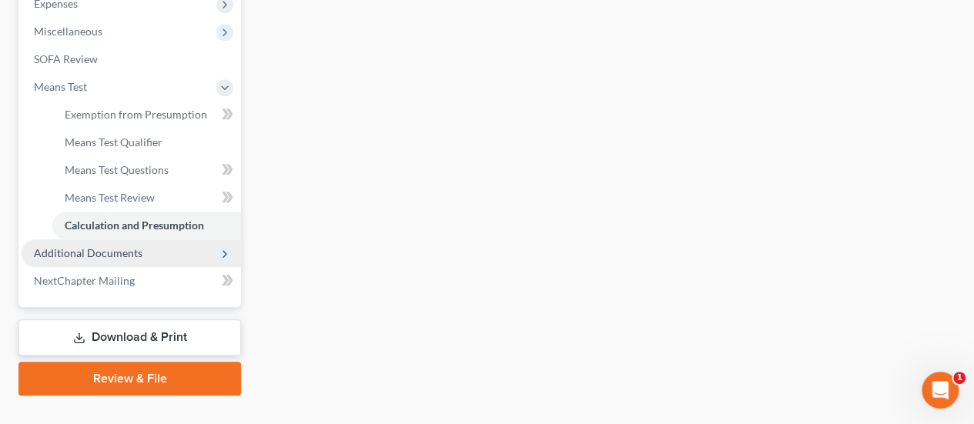
click at [133, 247] on span "Additional Documents" at bounding box center [88, 253] width 109 height 13
